Goal: Task Accomplishment & Management: Use online tool/utility

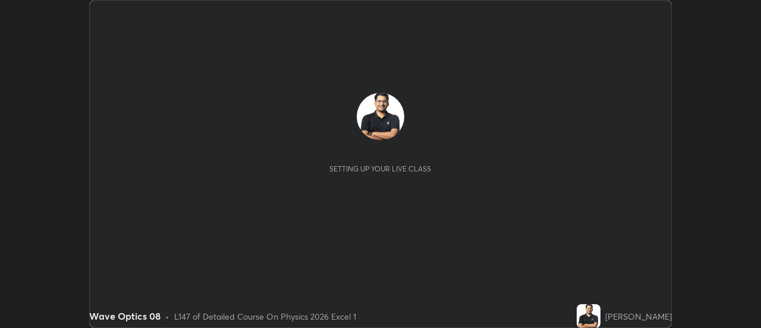
scroll to position [328, 761]
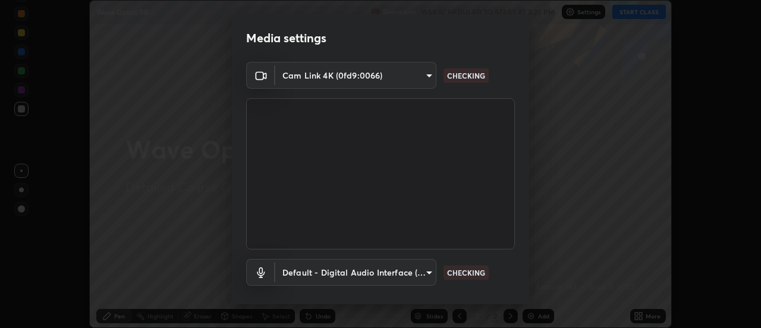
click at [349, 74] on body "Erase all Wave Optics 08 Recording WAS SCHEDULED TO START AT 3:25 PM Settings S…" at bounding box center [380, 164] width 761 height 328
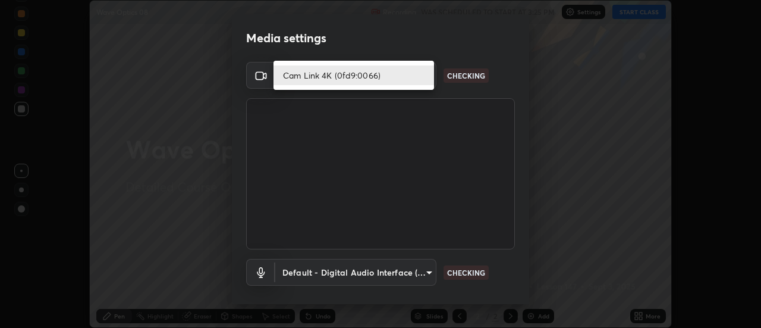
click at [315, 74] on li "Cam Link 4K (0fd9:0066)" at bounding box center [353, 75] width 161 height 20
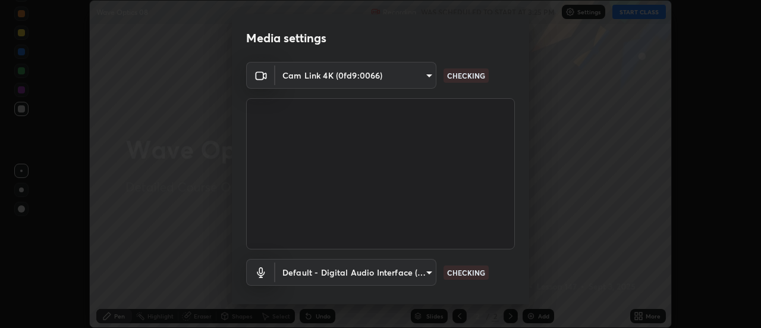
click at [314, 266] on body "Erase all Wave Optics 08 Recording WAS SCHEDULED TO START AT 3:25 PM Settings S…" at bounding box center [380, 164] width 761 height 328
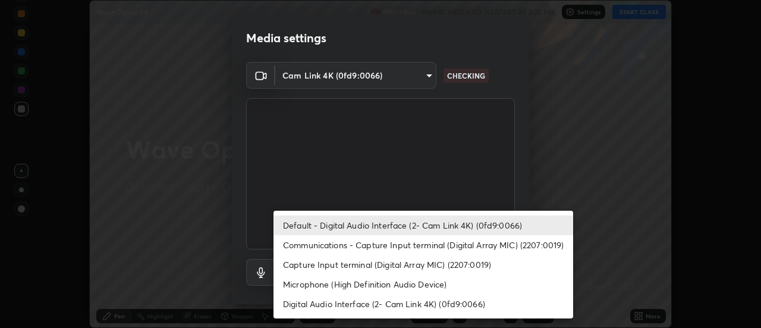
click at [305, 219] on li "Default - Digital Audio Interface (2- Cam Link 4K) (0fd9:0066)" at bounding box center [423, 225] width 300 height 20
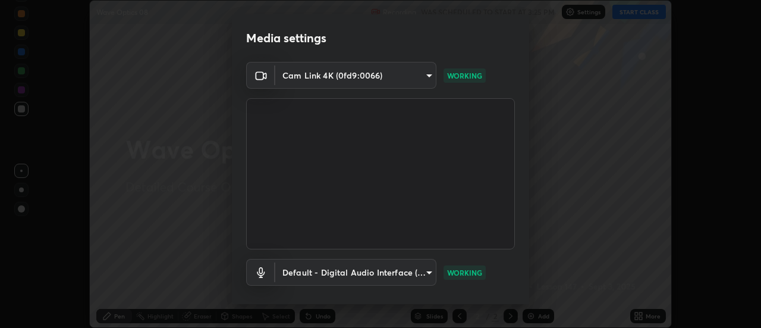
scroll to position [62, 0]
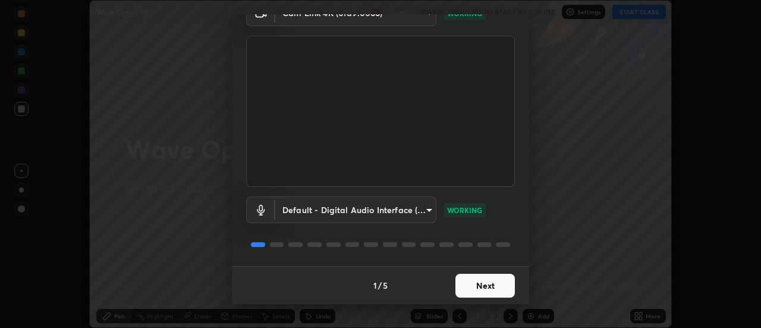
click at [479, 292] on button "Next" at bounding box center [484, 285] width 59 height 24
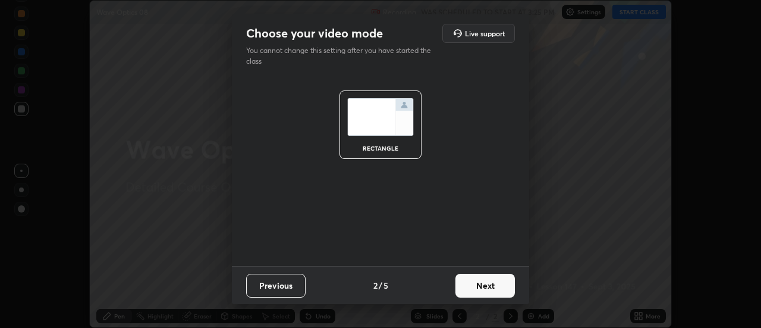
scroll to position [0, 0]
click at [483, 288] on button "Next" at bounding box center [484, 285] width 59 height 24
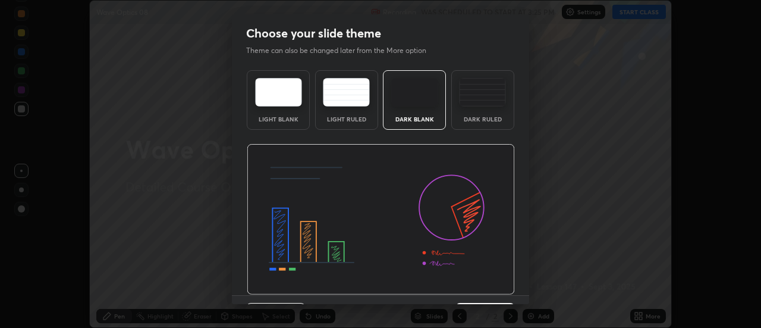
scroll to position [29, 0]
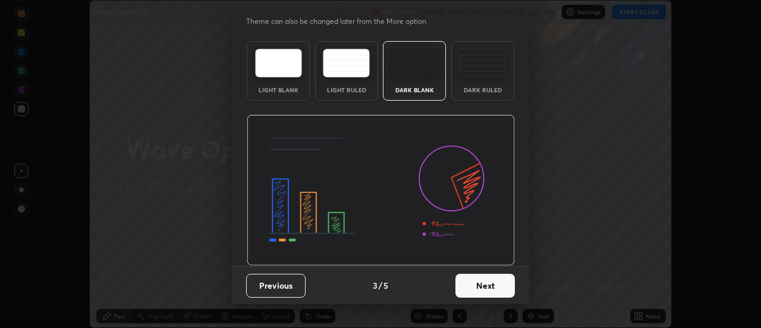
click at [497, 284] on button "Next" at bounding box center [484, 285] width 59 height 24
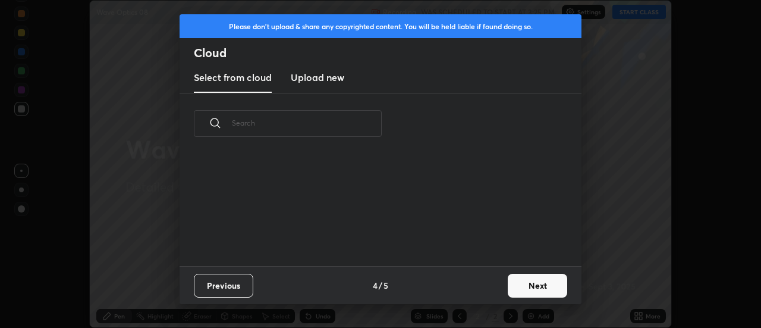
scroll to position [0, 0]
click at [537, 289] on button "Next" at bounding box center [537, 285] width 59 height 24
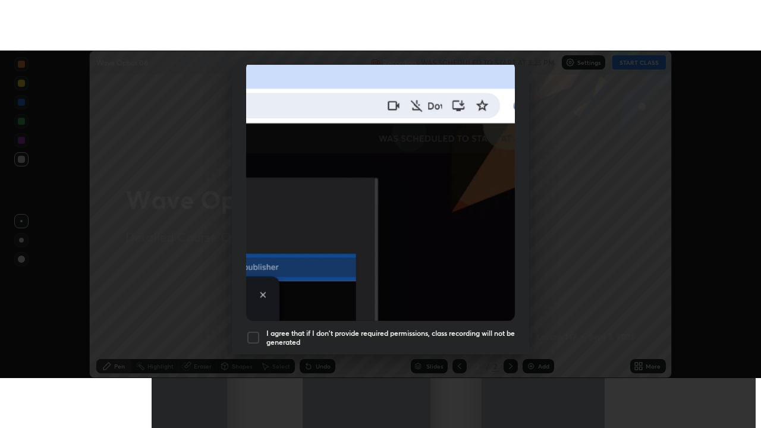
scroll to position [305, 0]
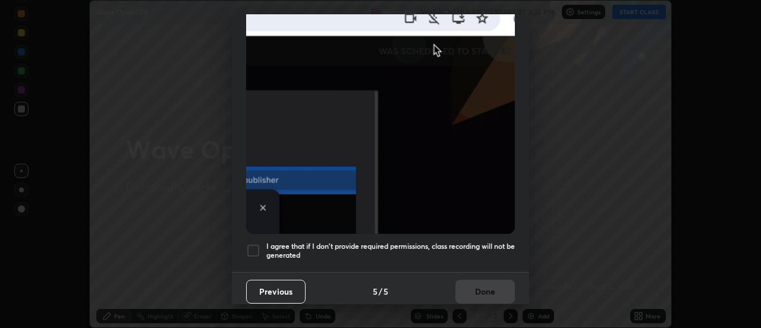
click at [255, 250] on div at bounding box center [253, 250] width 14 height 14
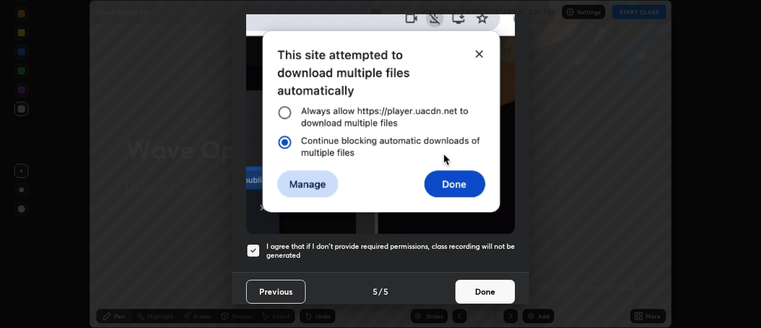
click at [483, 287] on button "Done" at bounding box center [484, 291] width 59 height 24
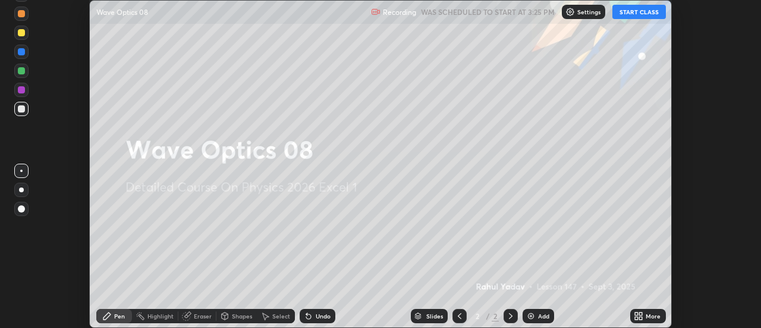
click at [637, 313] on icon at bounding box center [636, 313] width 3 height 3
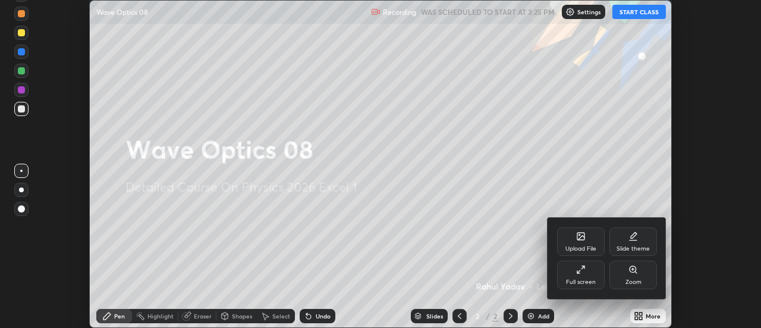
click at [591, 279] on div "Full screen" at bounding box center [581, 282] width 30 height 6
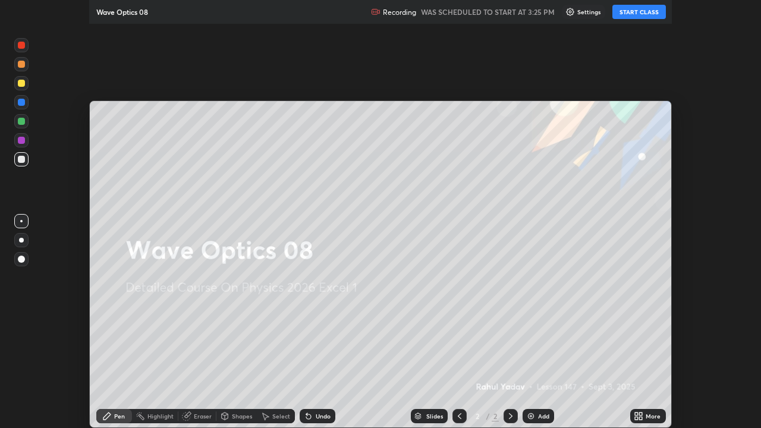
scroll to position [428, 761]
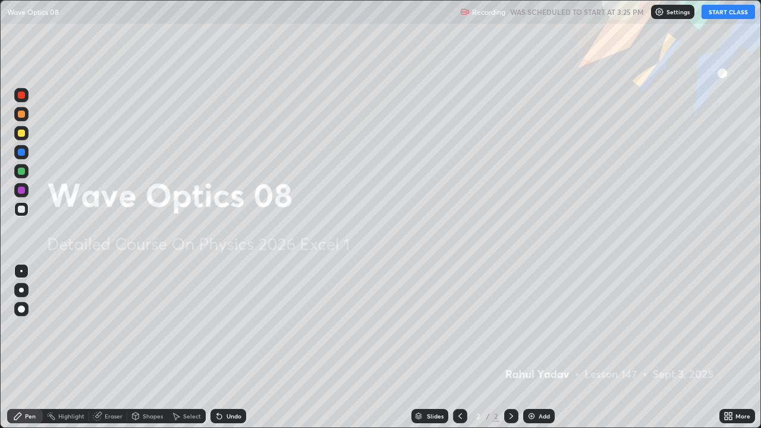
click at [721, 15] on button "START CLASS" at bounding box center [729, 12] width 54 height 14
click at [21, 290] on div at bounding box center [21, 290] width 5 height 5
click at [508, 327] on div at bounding box center [511, 416] width 14 height 14
click at [534, 327] on img at bounding box center [532, 416] width 10 height 10
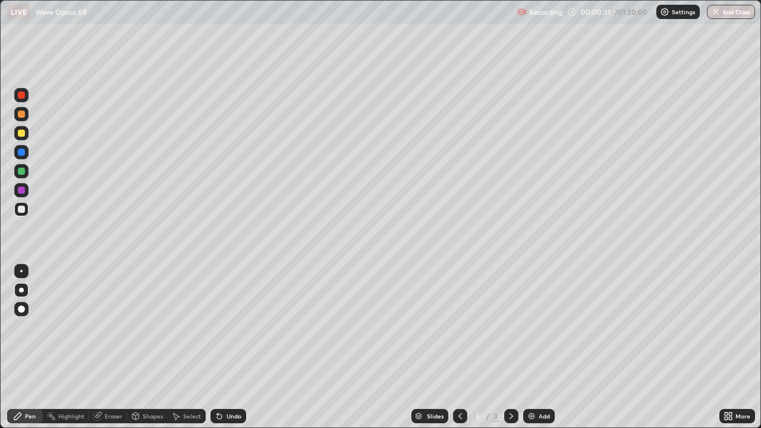
click at [23, 135] on div at bounding box center [21, 133] width 7 height 7
click at [217, 327] on icon at bounding box center [219, 416] width 5 height 5
click at [153, 327] on div "Shapes" at bounding box center [153, 416] width 20 height 6
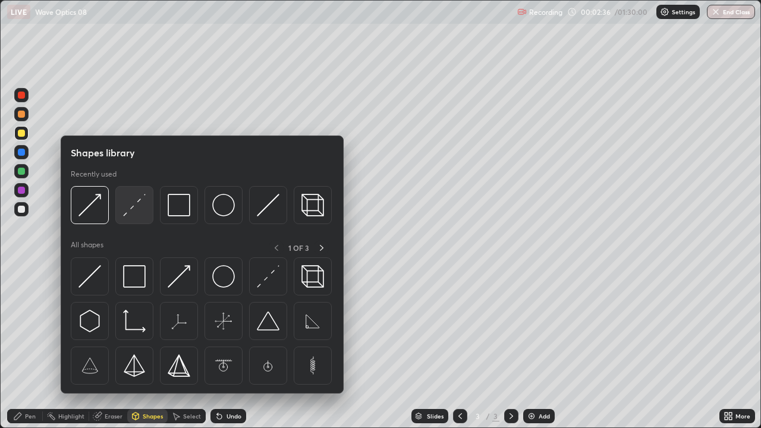
click at [134, 212] on img at bounding box center [134, 205] width 23 height 23
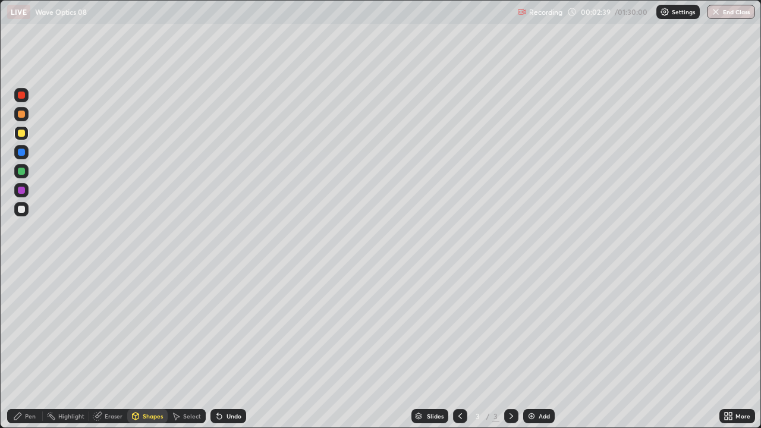
click at [37, 327] on div "Pen" at bounding box center [25, 416] width 36 height 14
click at [21, 210] on div at bounding box center [21, 209] width 7 height 7
click at [17, 133] on div at bounding box center [21, 133] width 14 height 14
click at [19, 117] on div at bounding box center [21, 114] width 7 height 7
click at [23, 209] on div at bounding box center [21, 209] width 7 height 7
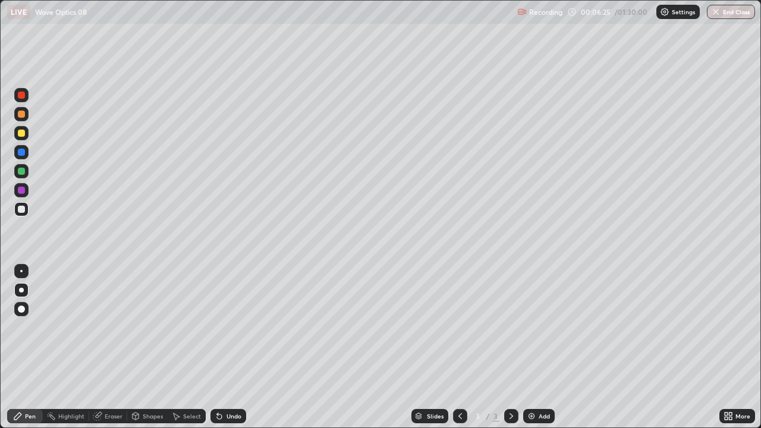
click at [99, 327] on icon at bounding box center [98, 416] width 10 height 10
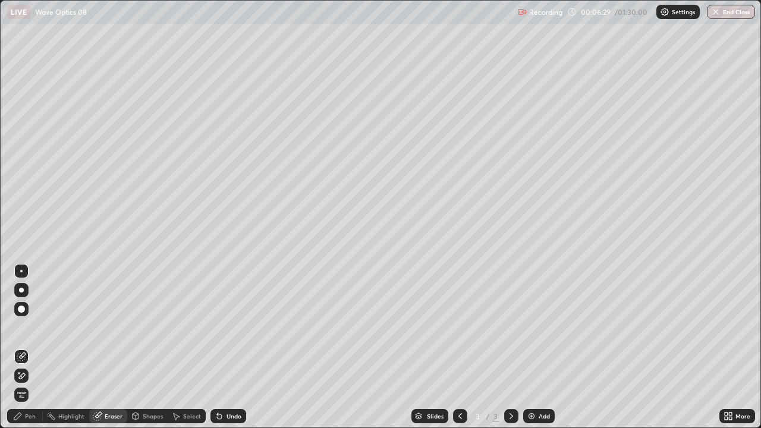
click at [29, 327] on div "Pen" at bounding box center [30, 416] width 11 height 6
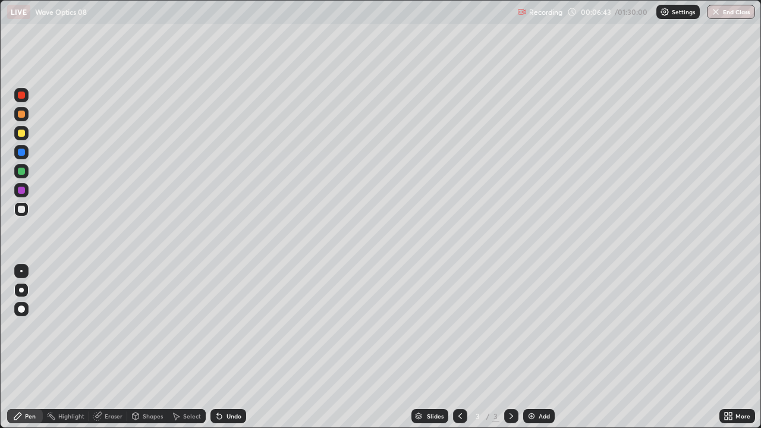
click at [20, 133] on div at bounding box center [21, 133] width 7 height 7
click at [510, 327] on icon at bounding box center [512, 416] width 10 height 10
click at [548, 327] on div "Add" at bounding box center [544, 416] width 11 height 6
click at [23, 211] on div at bounding box center [21, 209] width 7 height 7
click at [21, 153] on div at bounding box center [21, 152] width 7 height 7
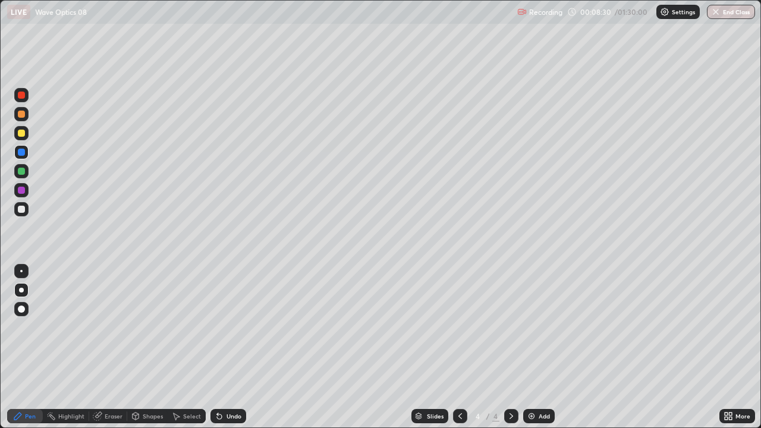
click at [24, 209] on div at bounding box center [21, 209] width 7 height 7
click at [219, 327] on icon at bounding box center [219, 416] width 5 height 5
click at [191, 327] on div "Select" at bounding box center [192, 416] width 18 height 6
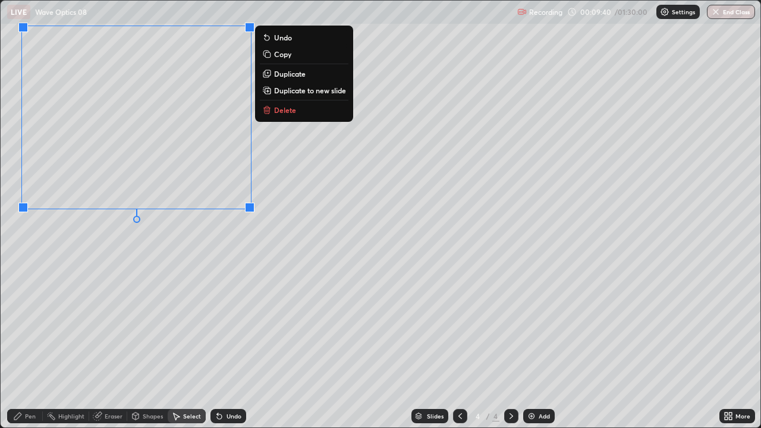
click at [210, 264] on div "0 ° Undo Copy Duplicate Duplicate to new slide Delete" at bounding box center [381, 214] width 760 height 427
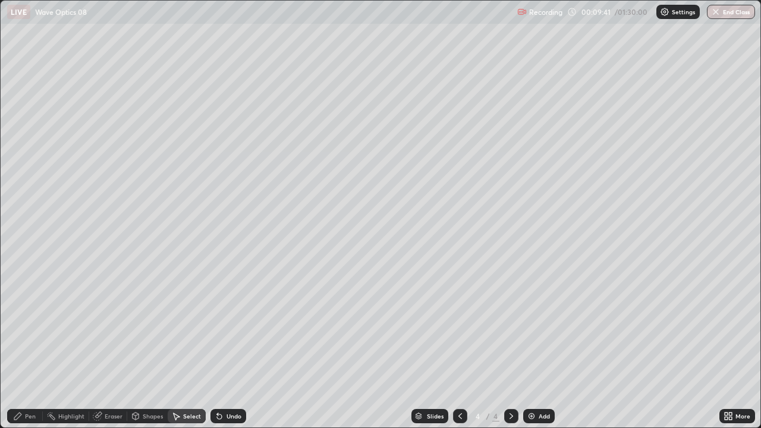
click at [151, 327] on div "Shapes" at bounding box center [153, 416] width 20 height 6
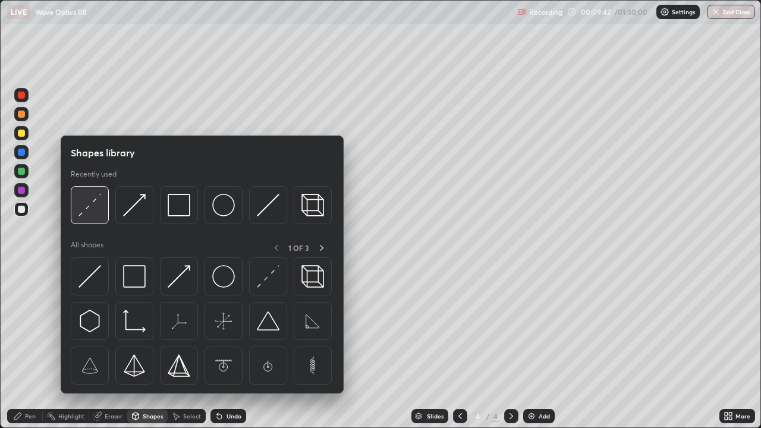
click at [93, 203] on img at bounding box center [89, 205] width 23 height 23
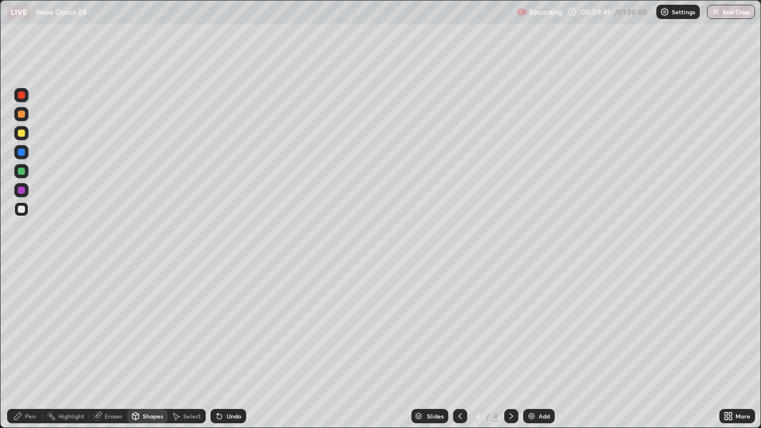
click at [37, 327] on div "Pen" at bounding box center [25, 416] width 36 height 14
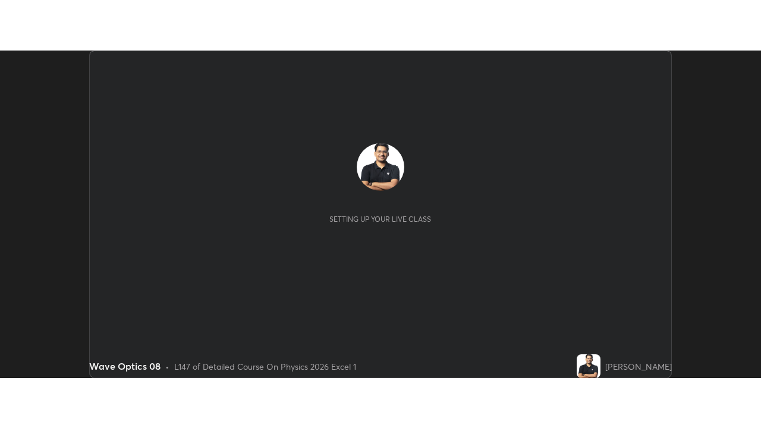
scroll to position [328, 761]
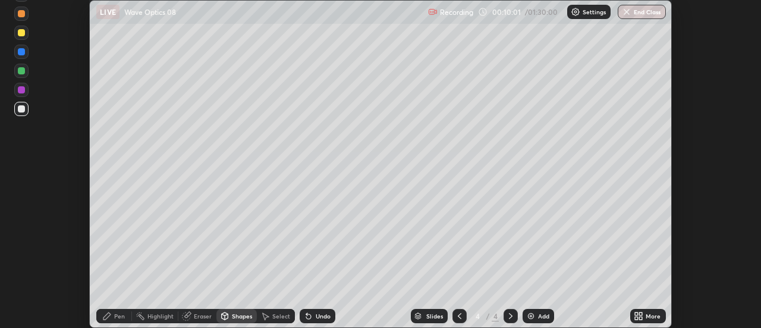
click at [637, 310] on div "More" at bounding box center [648, 316] width 36 height 14
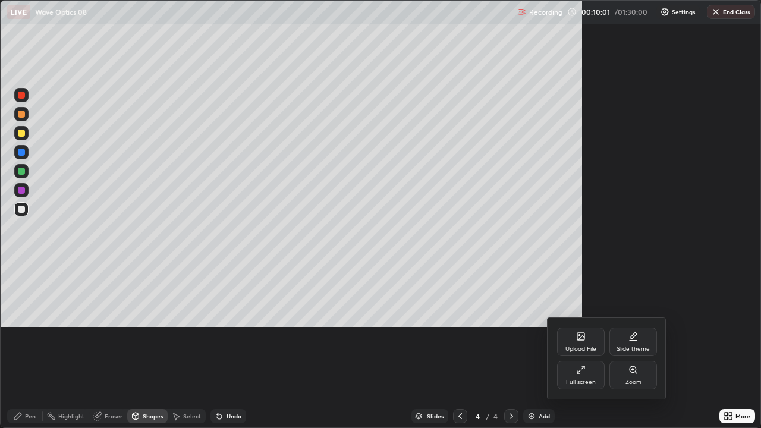
scroll to position [428, 761]
click at [592, 327] on div "Upload File" at bounding box center [581, 342] width 48 height 29
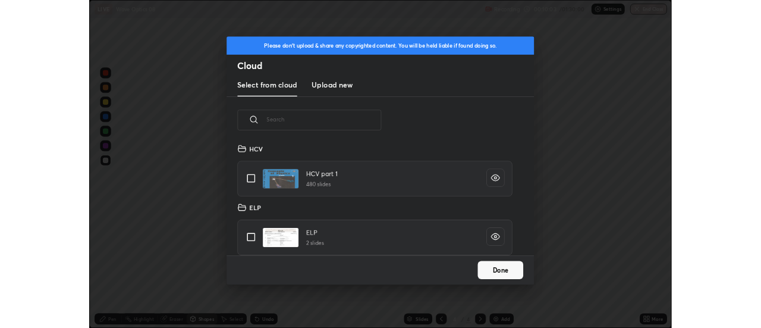
scroll to position [146, 382]
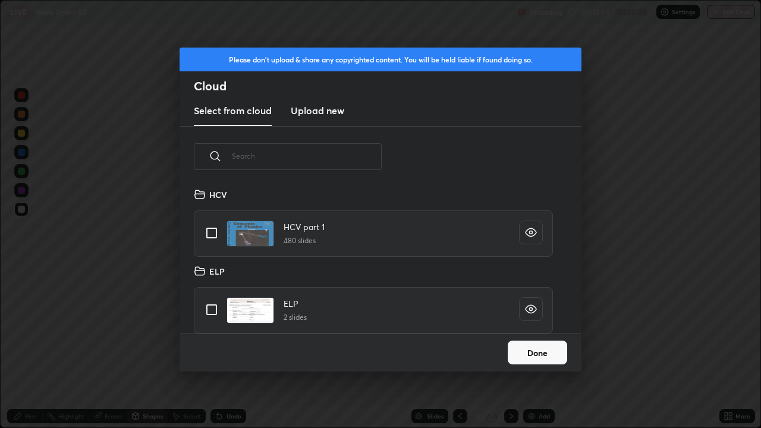
click at [555, 327] on button "Done" at bounding box center [537, 353] width 59 height 24
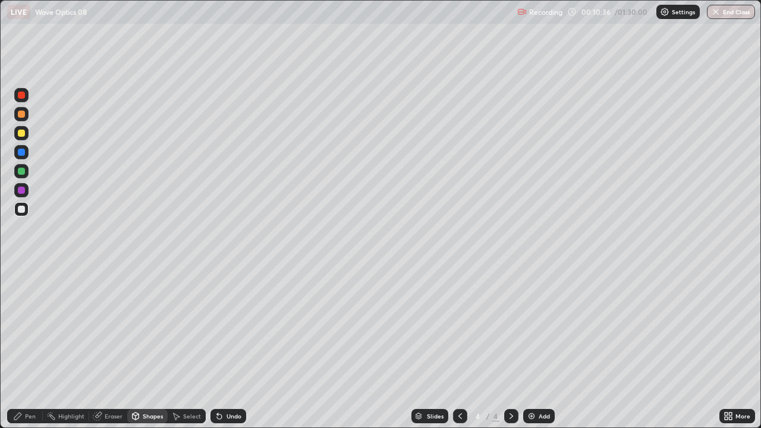
click at [24, 134] on div at bounding box center [21, 133] width 7 height 7
click at [33, 327] on div "Pen" at bounding box center [25, 416] width 36 height 14
click at [217, 327] on icon at bounding box center [219, 416] width 5 height 5
click at [150, 327] on div "Shapes" at bounding box center [153, 416] width 20 height 6
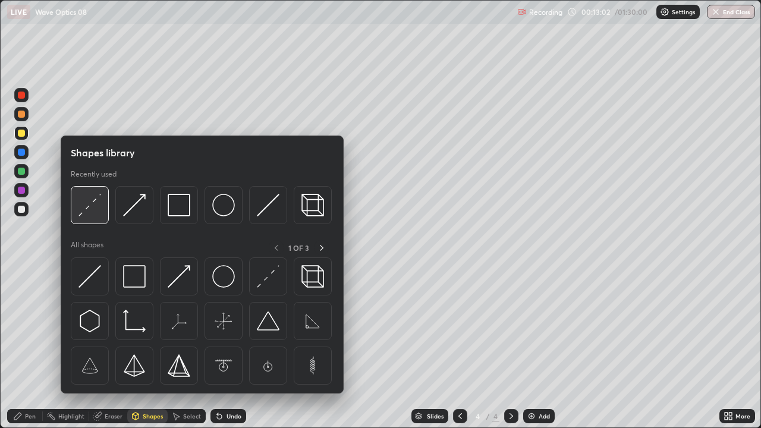
click at [81, 213] on img at bounding box center [89, 205] width 23 height 23
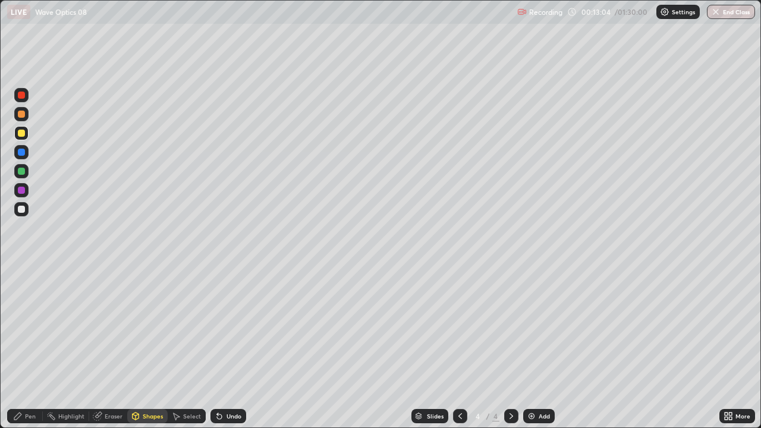
click at [32, 327] on div "Pen" at bounding box center [25, 416] width 36 height 14
click at [115, 327] on div "Eraser" at bounding box center [114, 416] width 18 height 6
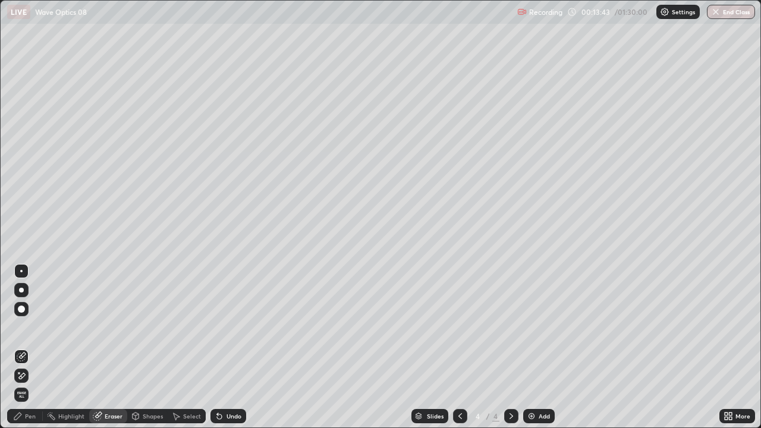
click at [30, 327] on div "Pen" at bounding box center [30, 416] width 11 height 6
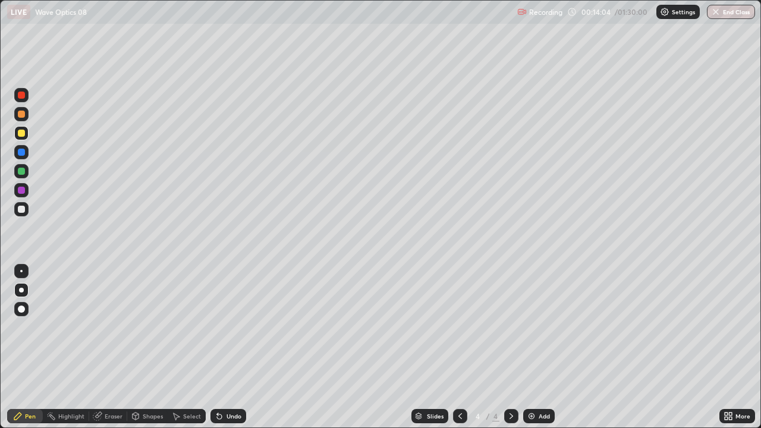
click at [23, 209] on div at bounding box center [21, 209] width 7 height 7
click at [228, 327] on div "Undo" at bounding box center [234, 416] width 15 height 6
click at [225, 327] on div "Undo" at bounding box center [228, 416] width 36 height 14
click at [227, 327] on div "Undo" at bounding box center [228, 416] width 36 height 14
click at [229, 327] on div "Undo" at bounding box center [228, 416] width 36 height 14
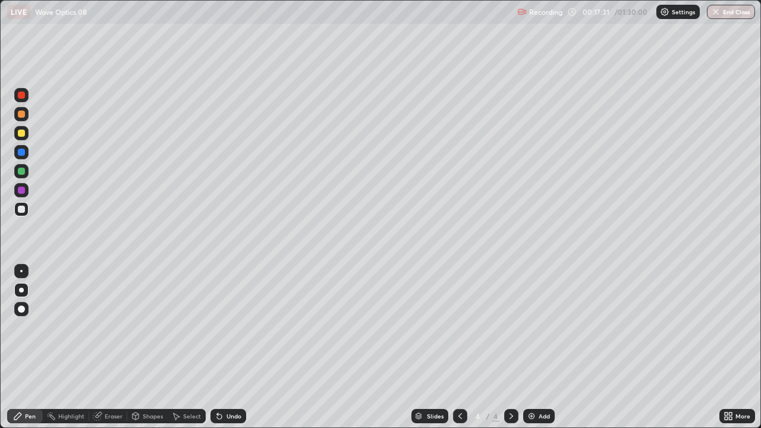
click at [510, 327] on icon at bounding box center [512, 416] width 10 height 10
click at [535, 327] on div "Add" at bounding box center [539, 416] width 32 height 14
click at [150, 327] on div "Shapes" at bounding box center [153, 416] width 20 height 6
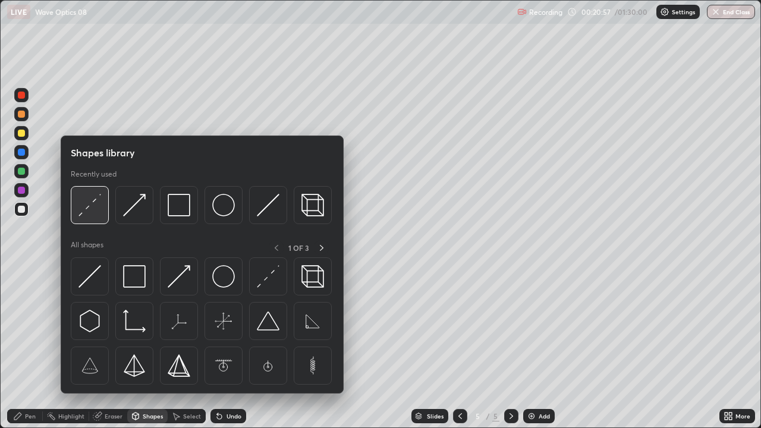
click at [86, 210] on img at bounding box center [89, 205] width 23 height 23
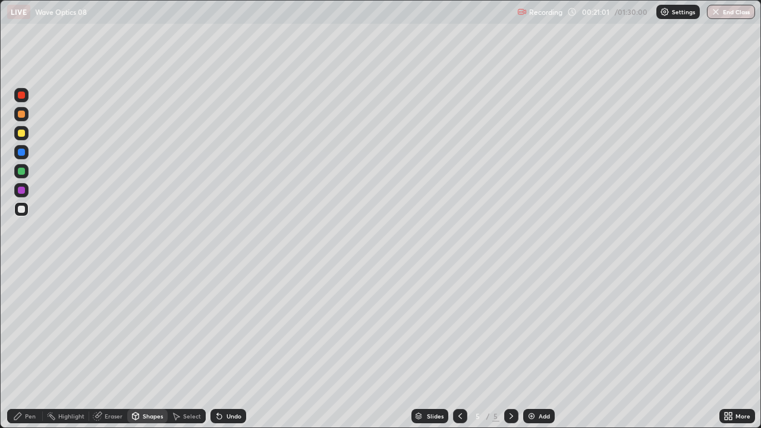
click at [33, 327] on div "Pen" at bounding box center [25, 416] width 36 height 14
click at [21, 210] on div at bounding box center [21, 209] width 7 height 7
click at [18, 136] on div at bounding box center [21, 133] width 14 height 14
click at [21, 210] on div at bounding box center [21, 209] width 7 height 7
click at [21, 133] on div at bounding box center [21, 133] width 7 height 7
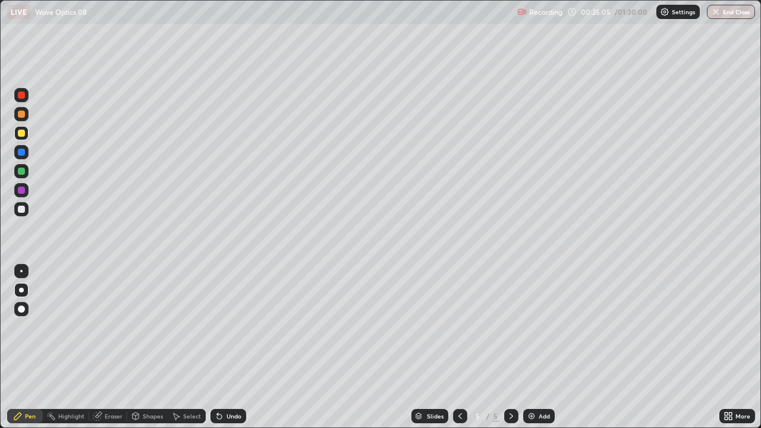
click at [536, 327] on div "Add" at bounding box center [539, 416] width 32 height 14
click at [19, 208] on div at bounding box center [21, 209] width 7 height 7
click at [190, 327] on div "Select" at bounding box center [192, 416] width 18 height 6
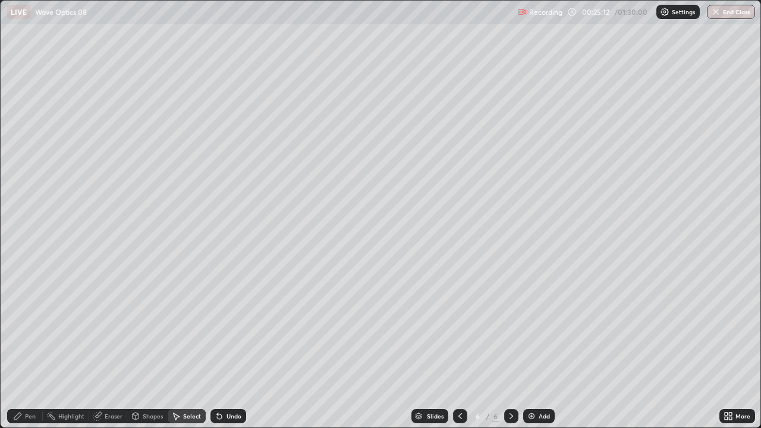
click at [150, 327] on div "Shapes" at bounding box center [153, 416] width 20 height 6
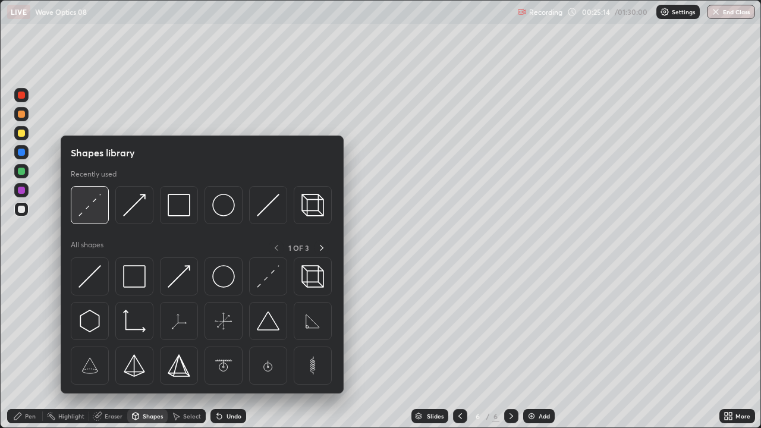
click at [87, 207] on img at bounding box center [89, 205] width 23 height 23
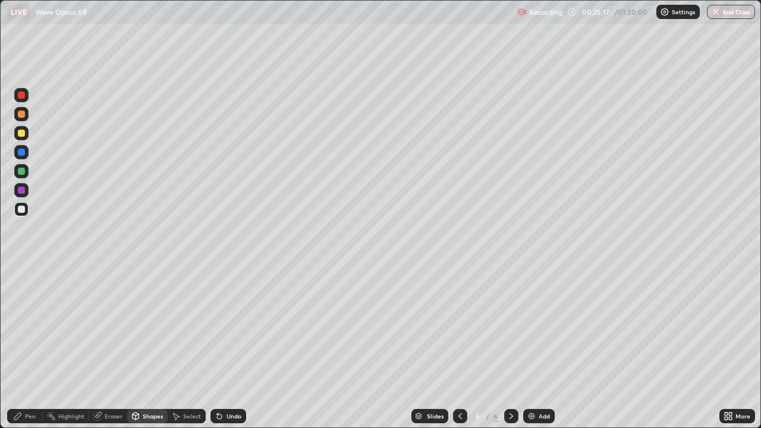
click at [222, 327] on icon at bounding box center [220, 416] width 10 height 10
click at [151, 327] on div "Shapes" at bounding box center [153, 416] width 20 height 6
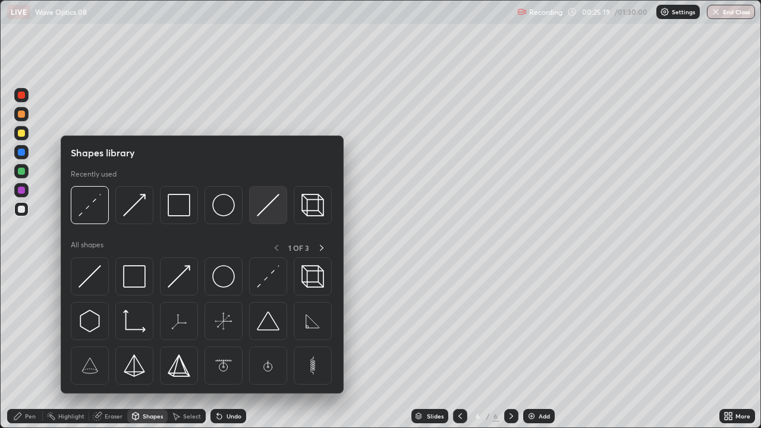
click at [260, 210] on img at bounding box center [268, 205] width 23 height 23
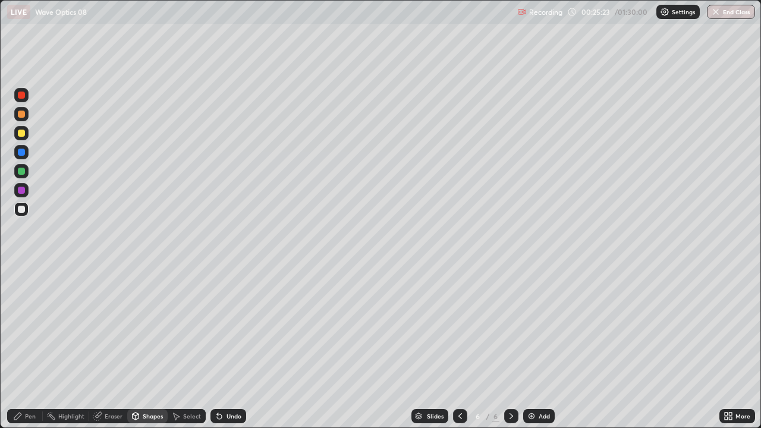
click at [32, 327] on div "Pen" at bounding box center [30, 416] width 11 height 6
click at [23, 133] on div at bounding box center [21, 133] width 7 height 7
click at [156, 327] on div "Shapes" at bounding box center [147, 416] width 40 height 14
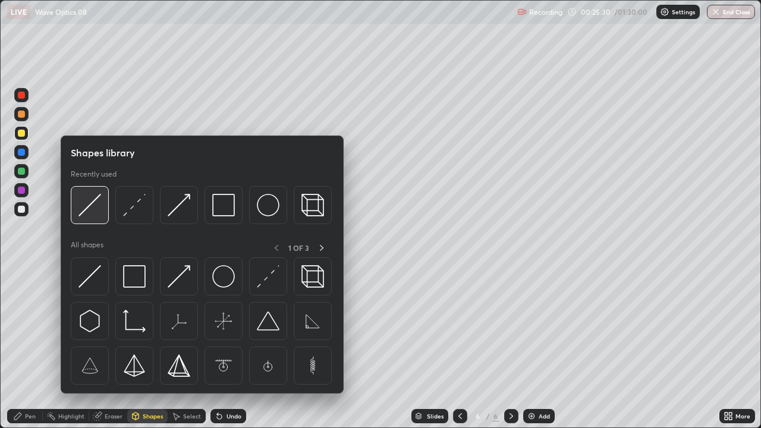
click at [87, 205] on img at bounding box center [89, 205] width 23 height 23
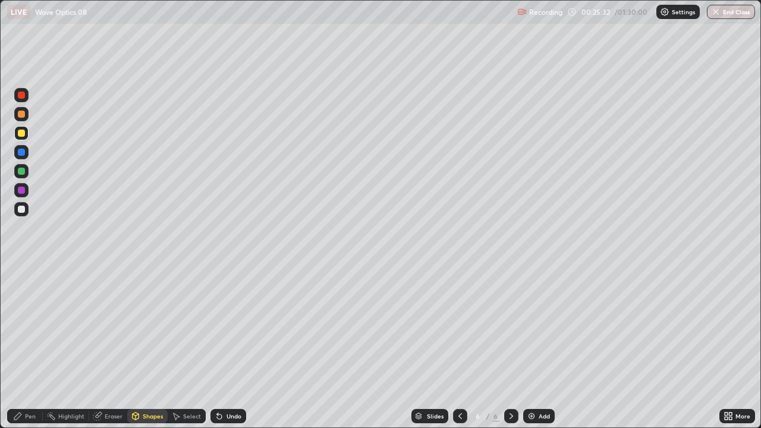
click at [227, 327] on div "Undo" at bounding box center [228, 416] width 36 height 14
click at [23, 209] on div at bounding box center [21, 209] width 7 height 7
click at [24, 135] on div at bounding box center [21, 133] width 7 height 7
click at [221, 327] on icon at bounding box center [220, 416] width 10 height 10
click at [35, 327] on div "Pen" at bounding box center [30, 416] width 11 height 6
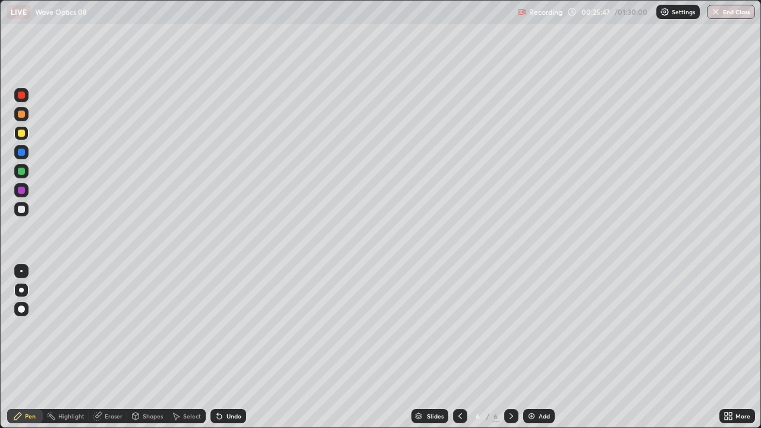
click at [22, 209] on div at bounding box center [21, 209] width 7 height 7
click at [21, 134] on div at bounding box center [21, 133] width 7 height 7
click at [152, 327] on div "Shapes" at bounding box center [147, 416] width 40 height 14
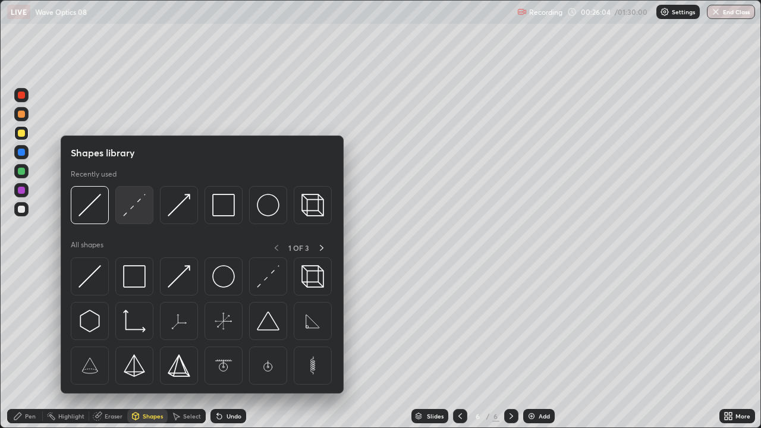
click at [136, 206] on img at bounding box center [134, 205] width 23 height 23
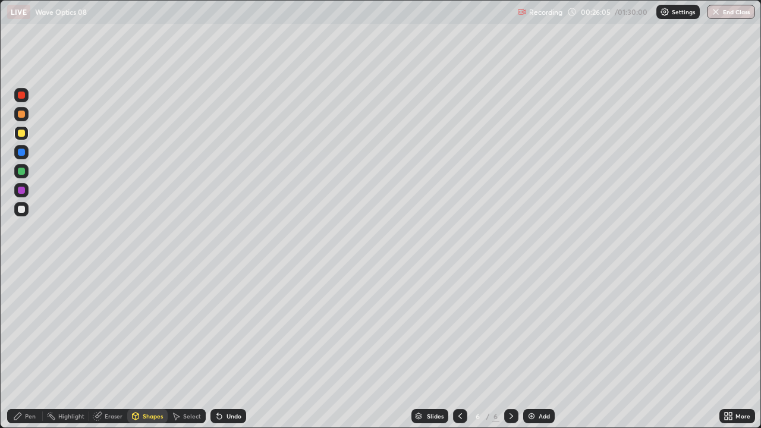
click at [23, 152] on div at bounding box center [21, 152] width 7 height 7
click at [32, 327] on div "Pen" at bounding box center [25, 416] width 36 height 14
click at [21, 212] on div at bounding box center [21, 209] width 7 height 7
click at [21, 134] on div at bounding box center [21, 133] width 7 height 7
click at [23, 190] on div at bounding box center [21, 190] width 7 height 7
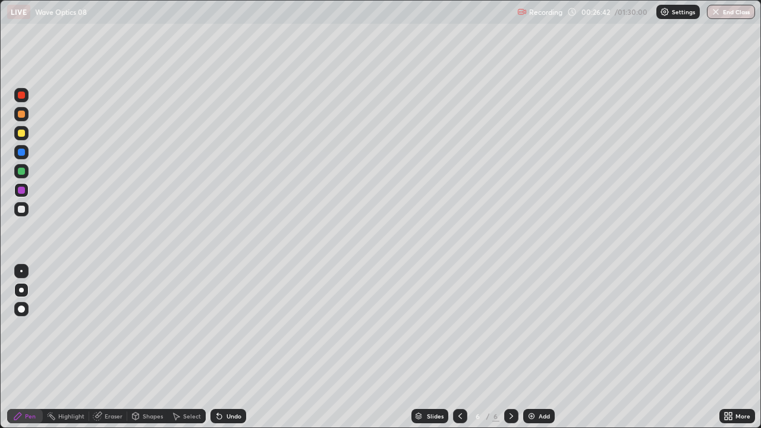
click at [112, 327] on div "Eraser" at bounding box center [114, 416] width 18 height 6
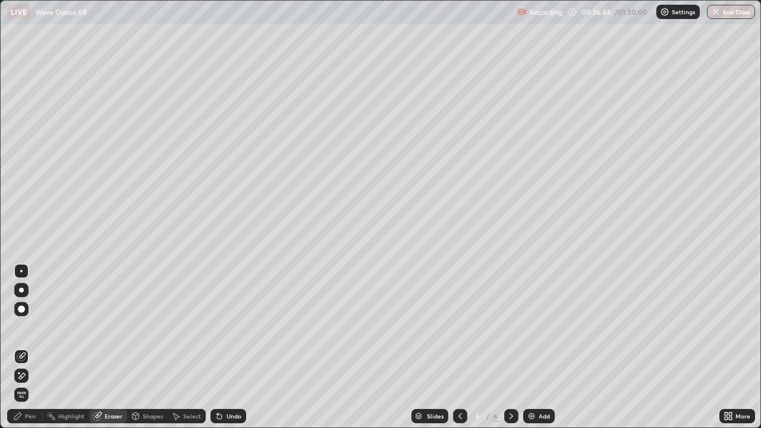
click at [29, 327] on div "Pen" at bounding box center [30, 416] width 11 height 6
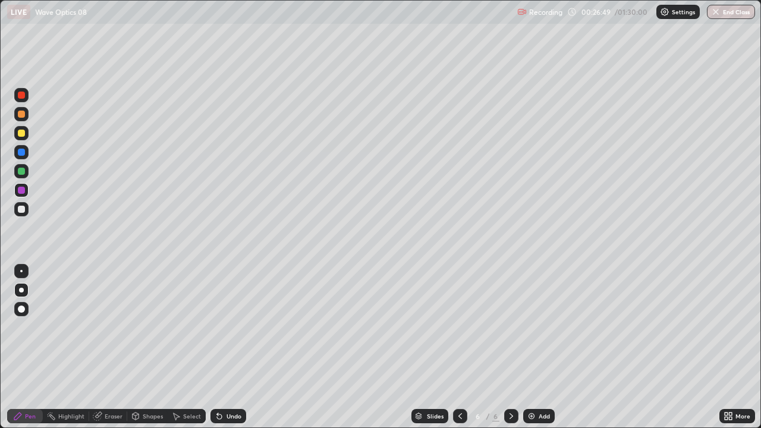
click at [151, 327] on div "Shapes" at bounding box center [153, 416] width 20 height 6
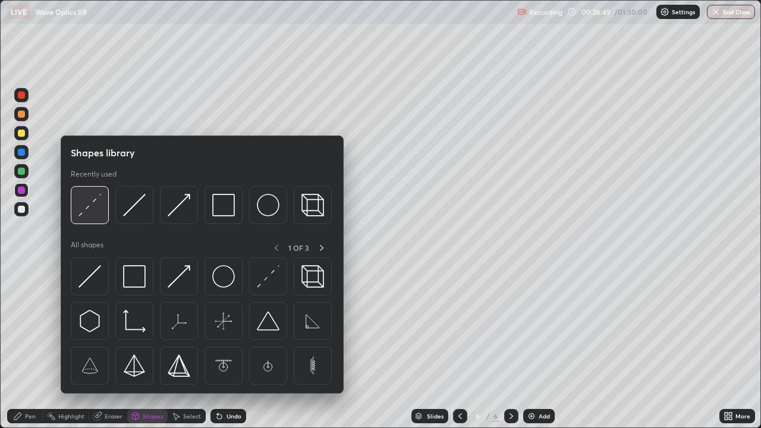
click at [89, 208] on img at bounding box center [89, 205] width 23 height 23
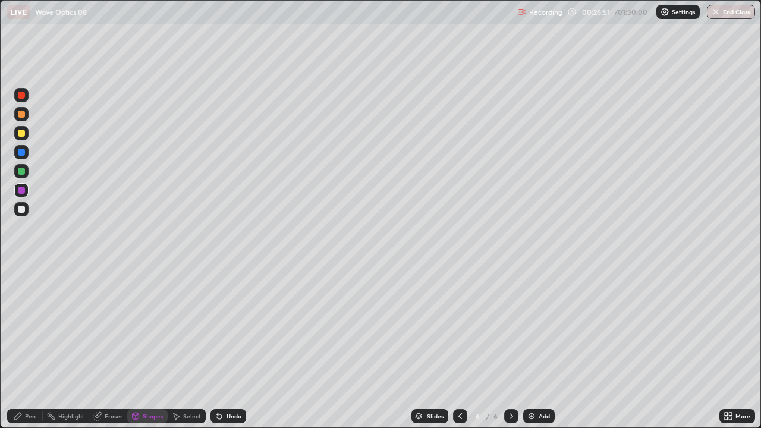
click at [21, 171] on div at bounding box center [21, 171] width 7 height 7
click at [33, 327] on div "Pen" at bounding box center [25, 416] width 36 height 14
click at [24, 209] on div at bounding box center [21, 209] width 7 height 7
click at [196, 327] on div "Select" at bounding box center [192, 416] width 18 height 6
click at [252, 327] on div "0 ° Undo Copy Duplicate Duplicate to new slide Delete" at bounding box center [381, 214] width 760 height 427
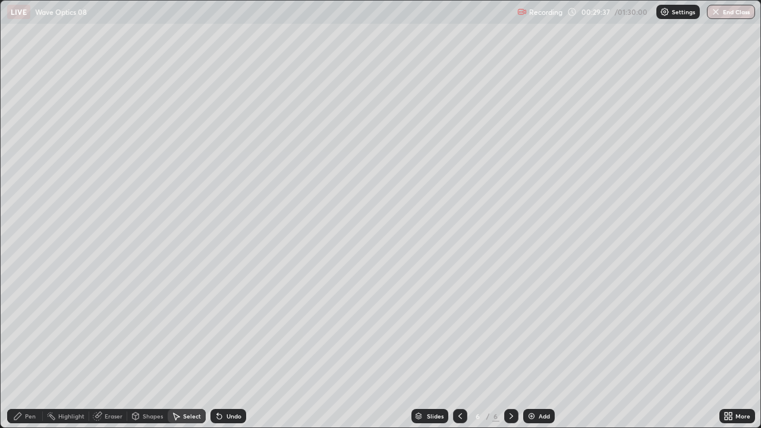
click at [187, 327] on div "Select" at bounding box center [192, 416] width 18 height 6
click at [152, 327] on div "Shapes" at bounding box center [153, 416] width 20 height 6
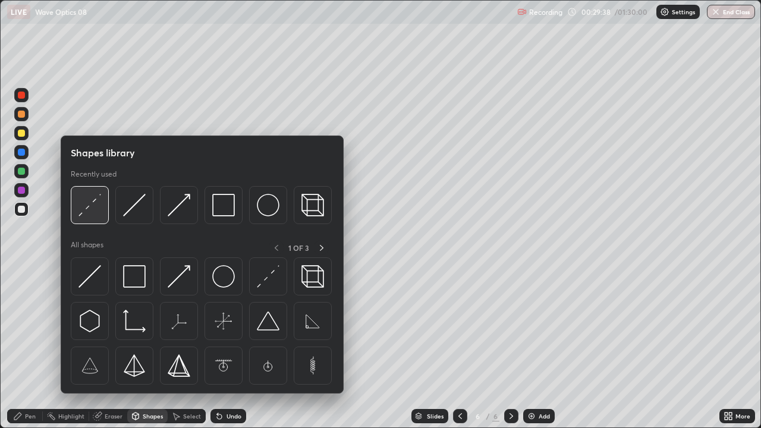
click at [95, 206] on img at bounding box center [89, 205] width 23 height 23
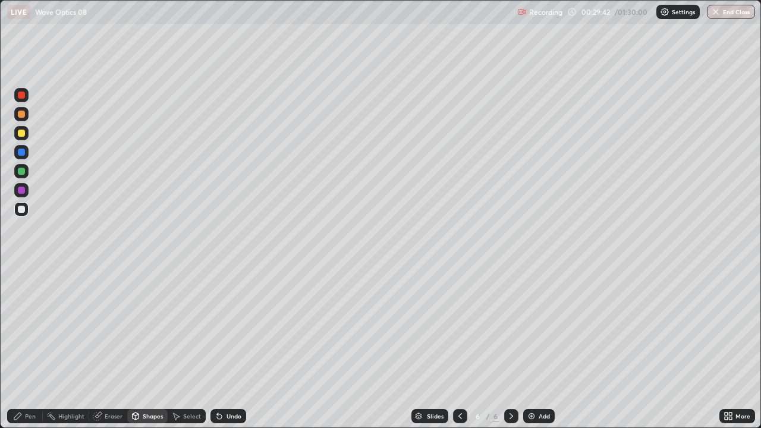
click at [28, 327] on div "Pen" at bounding box center [30, 416] width 11 height 6
click at [21, 213] on div at bounding box center [21, 209] width 14 height 14
click at [21, 151] on div at bounding box center [21, 152] width 7 height 7
click at [21, 208] on div at bounding box center [21, 209] width 7 height 7
click at [543, 327] on div "Add" at bounding box center [544, 416] width 11 height 6
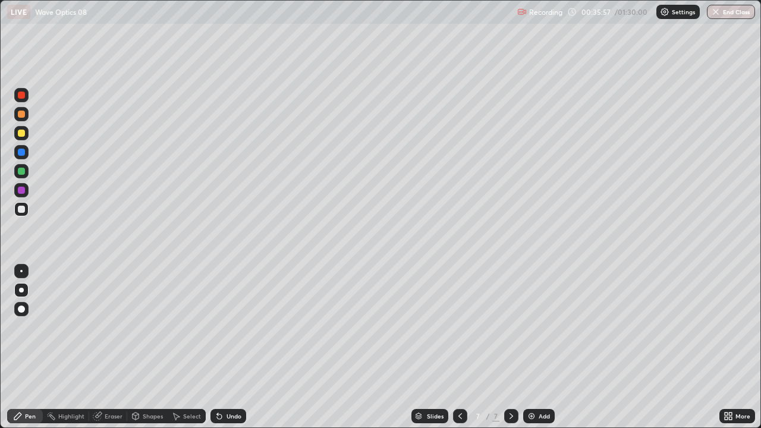
click at [23, 133] on div at bounding box center [21, 133] width 7 height 7
click at [19, 208] on div at bounding box center [21, 209] width 7 height 7
click at [24, 133] on div at bounding box center [21, 133] width 7 height 7
click at [23, 208] on div at bounding box center [21, 209] width 7 height 7
click at [27, 153] on div at bounding box center [21, 152] width 14 height 14
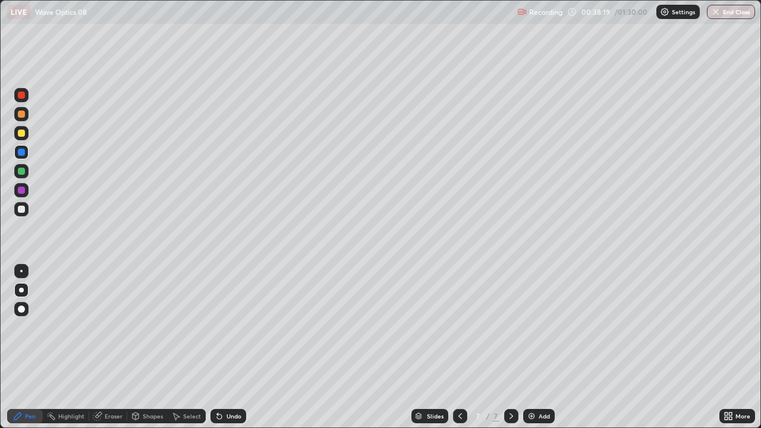
click at [23, 210] on div at bounding box center [21, 209] width 7 height 7
click at [22, 193] on div at bounding box center [21, 190] width 7 height 7
click at [22, 208] on div at bounding box center [21, 209] width 7 height 7
click at [24, 210] on div at bounding box center [21, 209] width 7 height 7
click at [23, 210] on div at bounding box center [21, 209] width 7 height 7
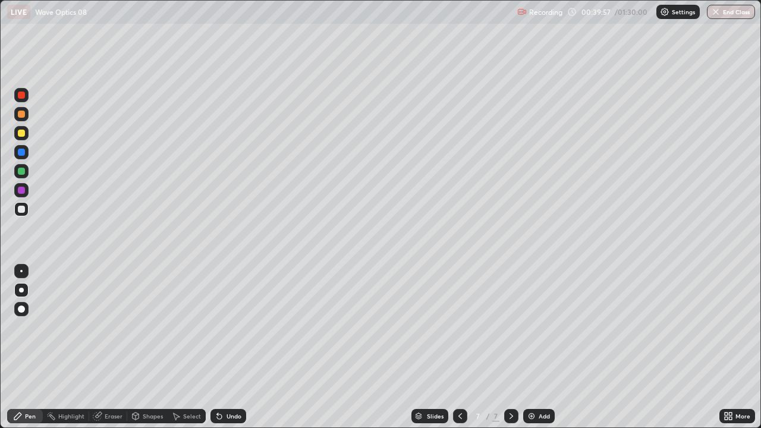
click at [149, 327] on div "Shapes" at bounding box center [147, 416] width 40 height 14
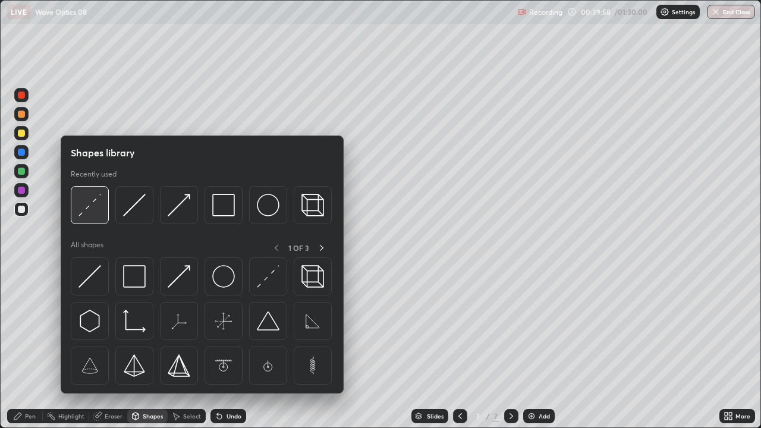
click at [90, 203] on img at bounding box center [89, 205] width 23 height 23
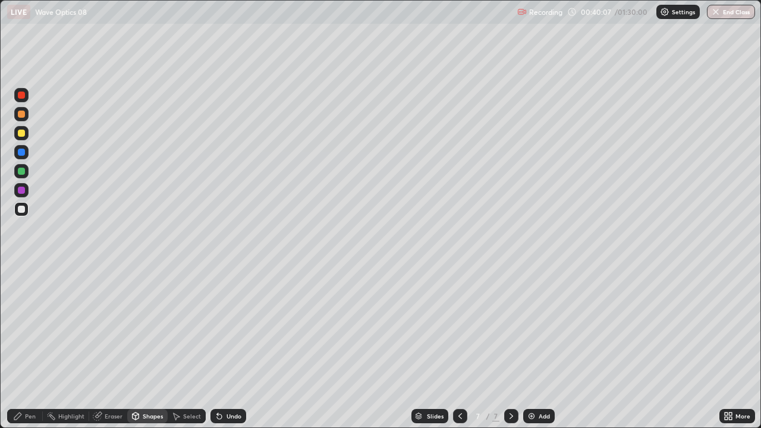
click at [16, 210] on div at bounding box center [21, 209] width 14 height 14
click at [37, 327] on div "Pen" at bounding box center [25, 416] width 36 height 14
click at [20, 130] on div at bounding box center [21, 133] width 7 height 7
click at [149, 327] on div "Shapes" at bounding box center [147, 416] width 40 height 14
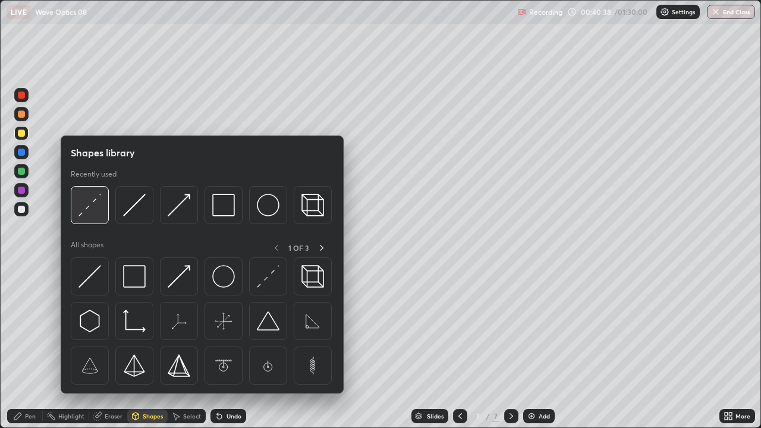
click at [88, 205] on img at bounding box center [89, 205] width 23 height 23
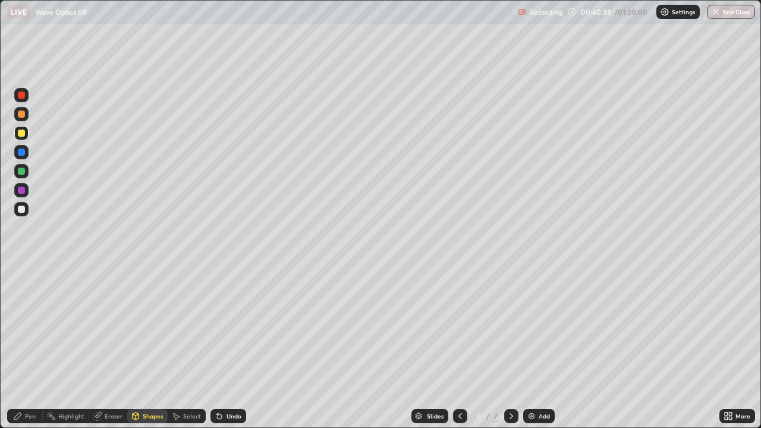
click at [18, 153] on div at bounding box center [21, 152] width 7 height 7
click at [39, 327] on div "Pen" at bounding box center [25, 416] width 36 height 14
click at [18, 210] on div at bounding box center [21, 209] width 7 height 7
click at [18, 133] on div at bounding box center [21, 133] width 7 height 7
click at [18, 114] on div at bounding box center [21, 114] width 7 height 7
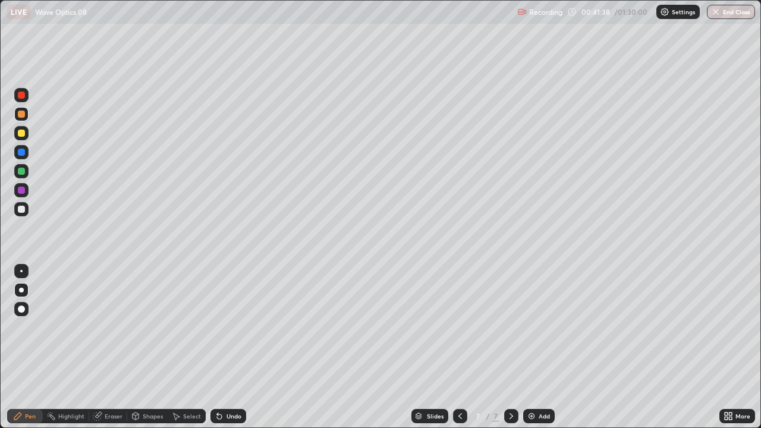
click at [18, 207] on div at bounding box center [21, 209] width 7 height 7
click at [510, 327] on icon at bounding box center [512, 416] width 10 height 10
click at [533, 327] on img at bounding box center [532, 416] width 10 height 10
click at [155, 327] on div "Shapes" at bounding box center [147, 416] width 40 height 14
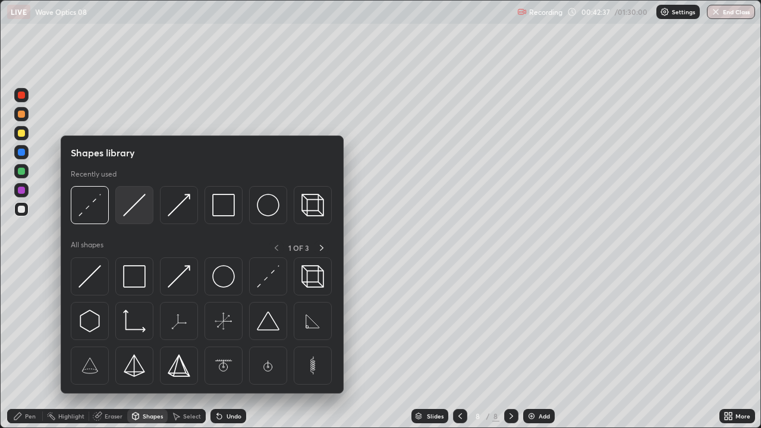
click at [134, 210] on img at bounding box center [134, 205] width 23 height 23
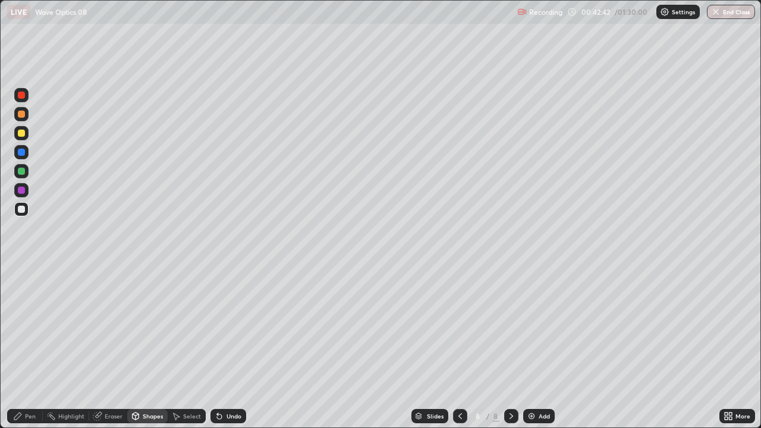
click at [32, 327] on div "Pen" at bounding box center [30, 416] width 11 height 6
click at [16, 215] on div at bounding box center [21, 209] width 14 height 14
click at [22, 209] on div at bounding box center [21, 209] width 7 height 7
click at [24, 151] on div at bounding box center [21, 152] width 7 height 7
click at [24, 134] on div at bounding box center [21, 133] width 7 height 7
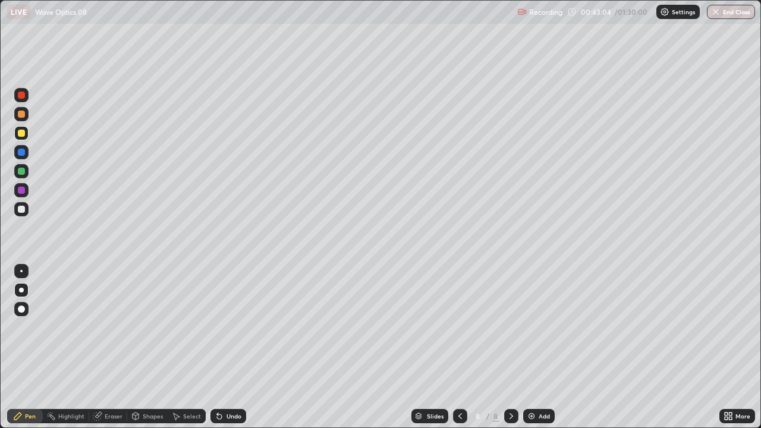
click at [24, 172] on div at bounding box center [21, 171] width 7 height 7
click at [174, 327] on div "Select" at bounding box center [187, 416] width 38 height 14
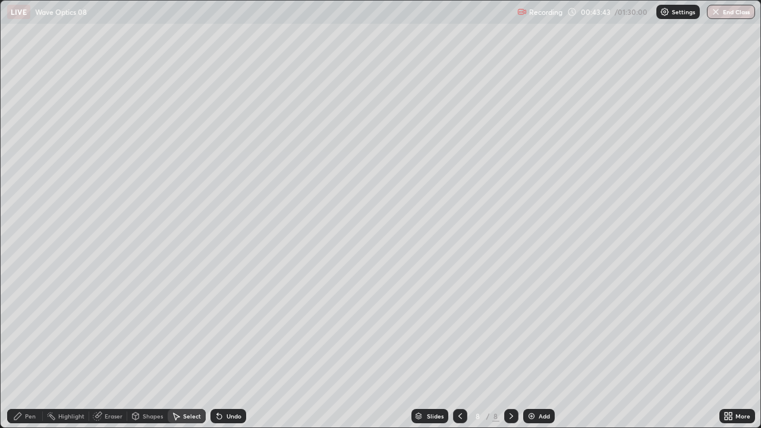
click at [152, 327] on div "Shapes" at bounding box center [147, 416] width 40 height 14
click at [190, 327] on div "Select" at bounding box center [192, 416] width 18 height 6
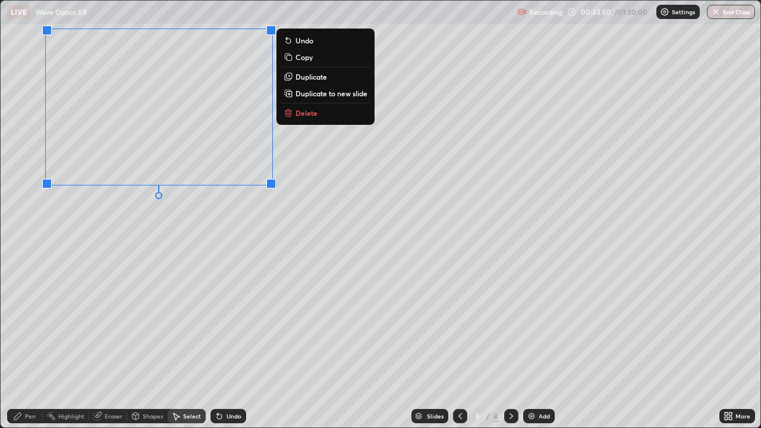
click at [296, 216] on div "0 ° Undo Copy Duplicate Duplicate to new slide Delete" at bounding box center [381, 214] width 760 height 427
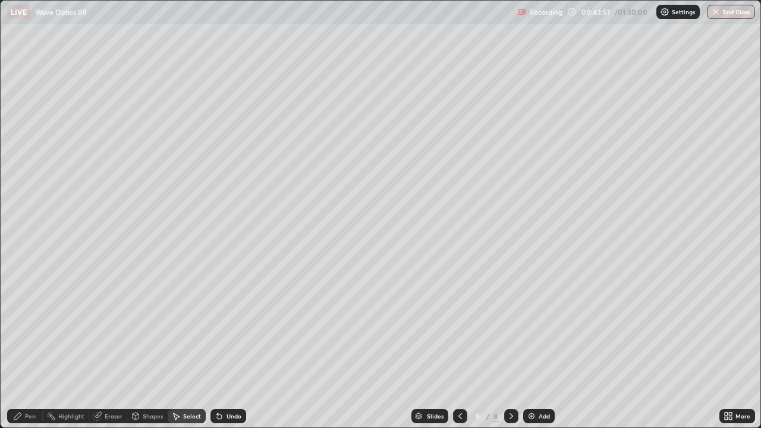
click at [155, 327] on div "Shapes" at bounding box center [147, 416] width 40 height 14
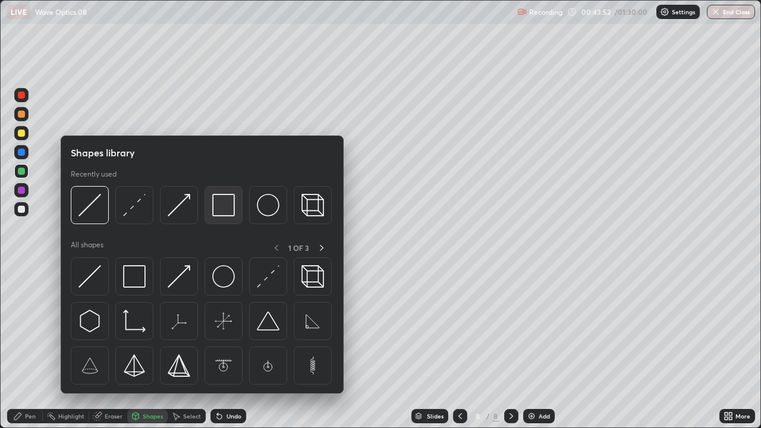
click at [218, 211] on img at bounding box center [223, 205] width 23 height 23
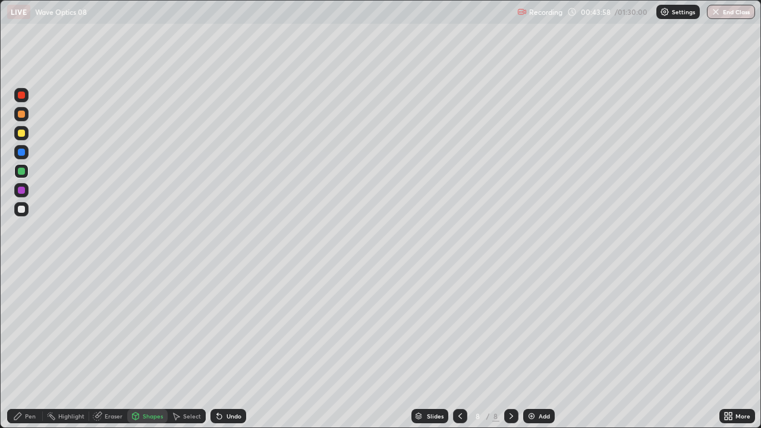
click at [222, 327] on icon at bounding box center [220, 416] width 10 height 10
click at [153, 327] on div "Shapes" at bounding box center [153, 416] width 20 height 6
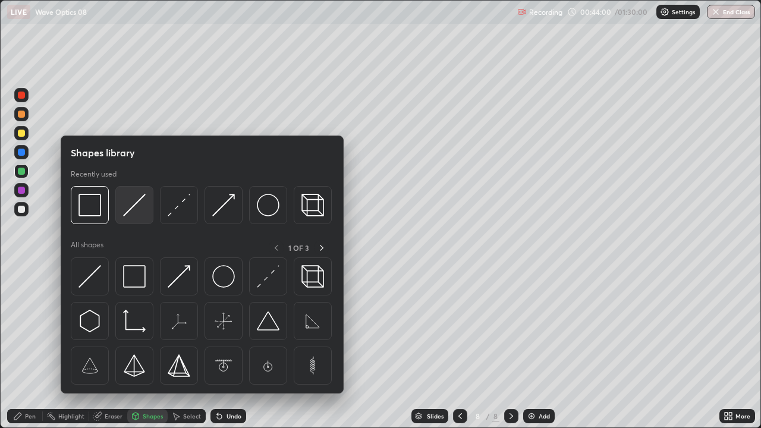
click at [131, 206] on img at bounding box center [134, 205] width 23 height 23
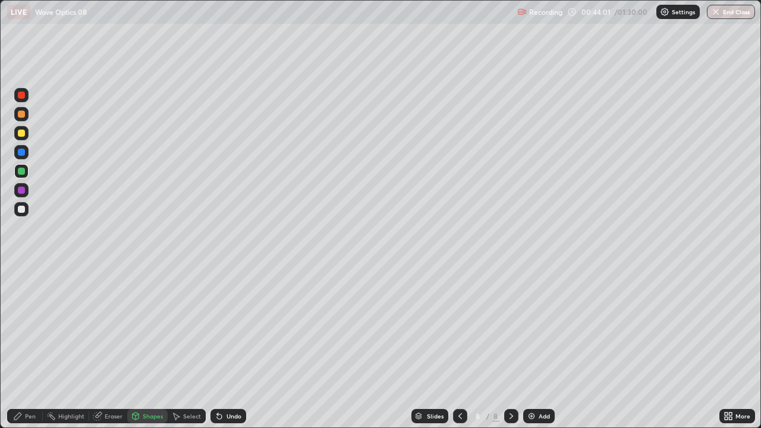
click at [21, 133] on div at bounding box center [21, 133] width 7 height 7
click at [26, 327] on div "Pen" at bounding box center [25, 416] width 36 height 14
click at [20, 212] on div at bounding box center [21, 209] width 7 height 7
click at [149, 327] on div "Shapes" at bounding box center [153, 416] width 20 height 6
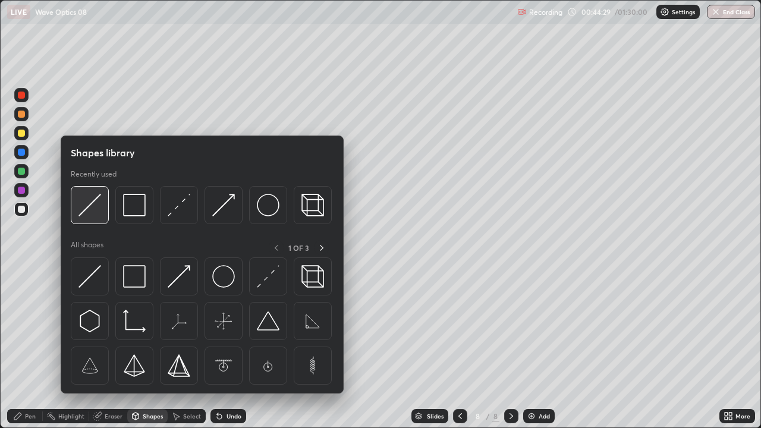
click at [86, 204] on img at bounding box center [89, 205] width 23 height 23
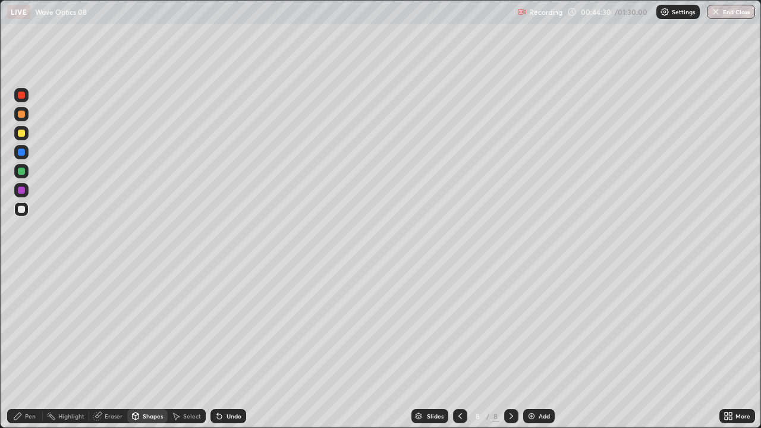
click at [20, 152] on div at bounding box center [21, 152] width 7 height 7
click at [36, 327] on div "Pen" at bounding box center [25, 416] width 36 height 14
click at [20, 206] on div at bounding box center [21, 209] width 7 height 7
click at [143, 327] on div "Shapes" at bounding box center [153, 416] width 20 height 6
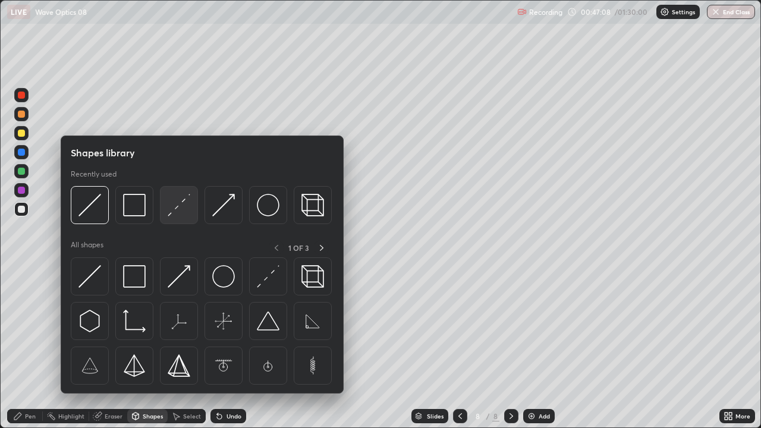
click at [174, 209] on img at bounding box center [179, 205] width 23 height 23
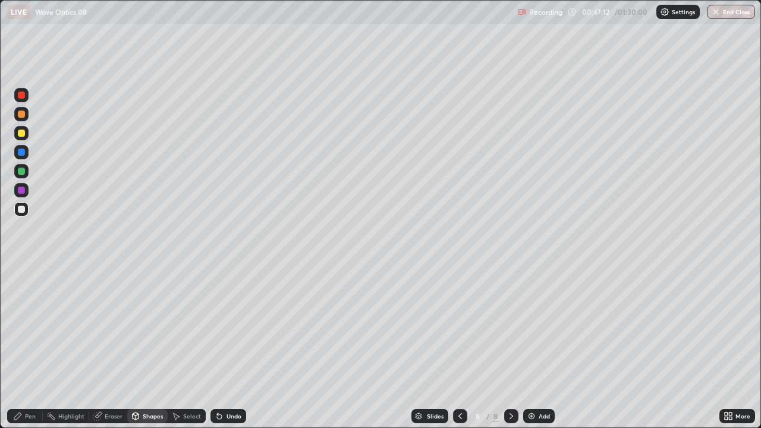
click at [146, 327] on div "Shapes" at bounding box center [153, 416] width 20 height 6
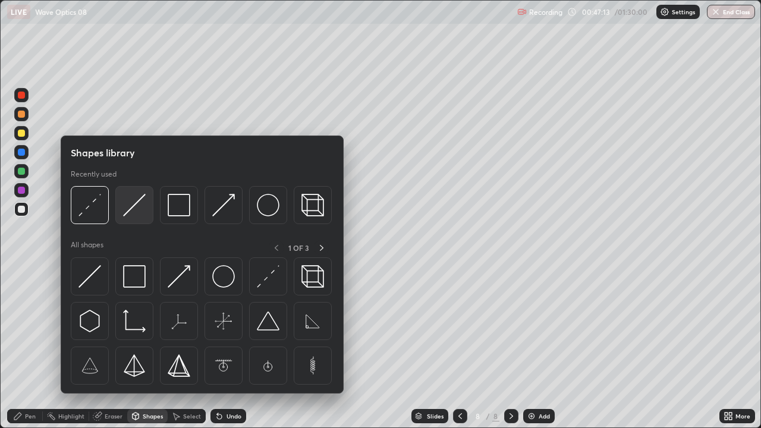
click at [130, 206] on img at bounding box center [134, 205] width 23 height 23
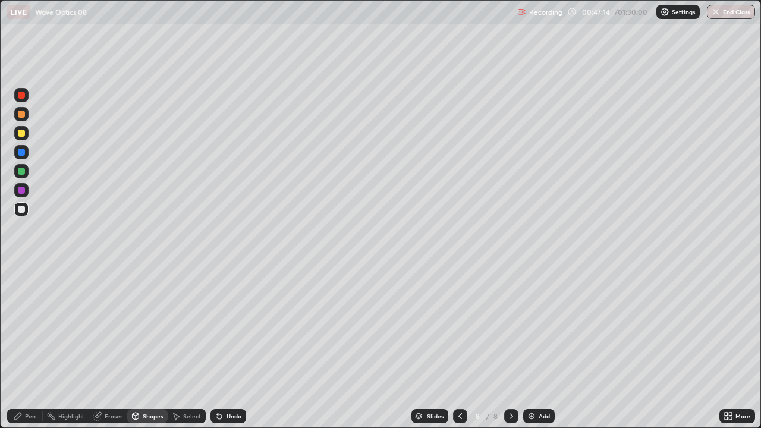
click at [23, 127] on div at bounding box center [21, 133] width 14 height 14
click at [20, 112] on div at bounding box center [21, 114] width 7 height 7
click at [32, 327] on div "Pen" at bounding box center [25, 416] width 36 height 14
click at [20, 209] on div at bounding box center [21, 209] width 7 height 7
click at [728, 327] on icon at bounding box center [729, 416] width 10 height 10
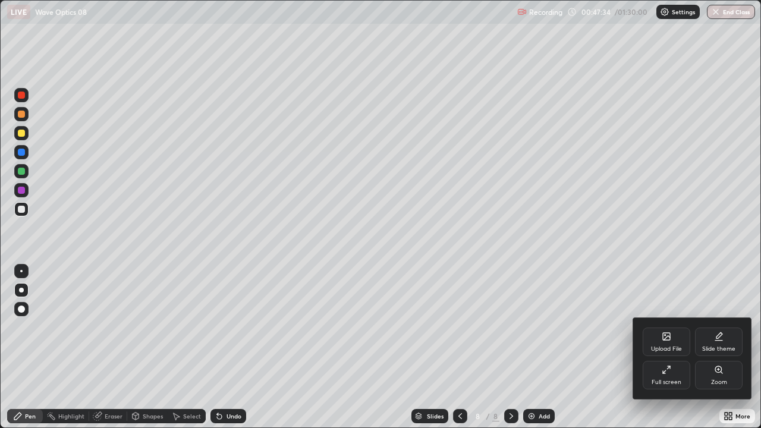
click at [671, 327] on icon at bounding box center [667, 370] width 10 height 10
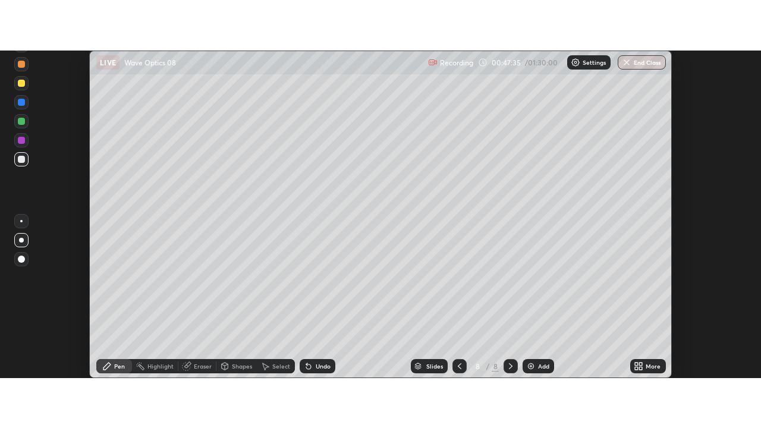
scroll to position [59122, 58689]
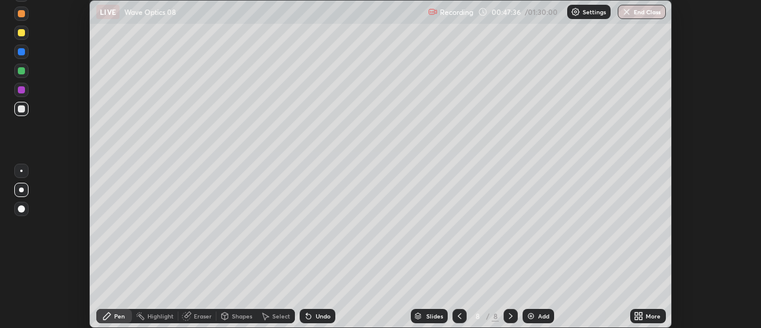
click at [638, 314] on icon at bounding box center [636, 313] width 3 height 3
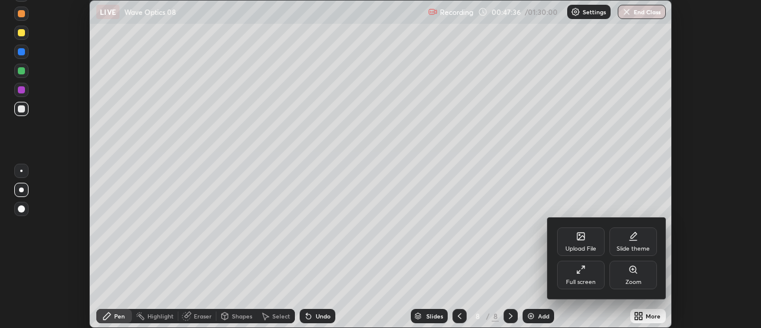
click at [585, 271] on icon at bounding box center [581, 270] width 10 height 10
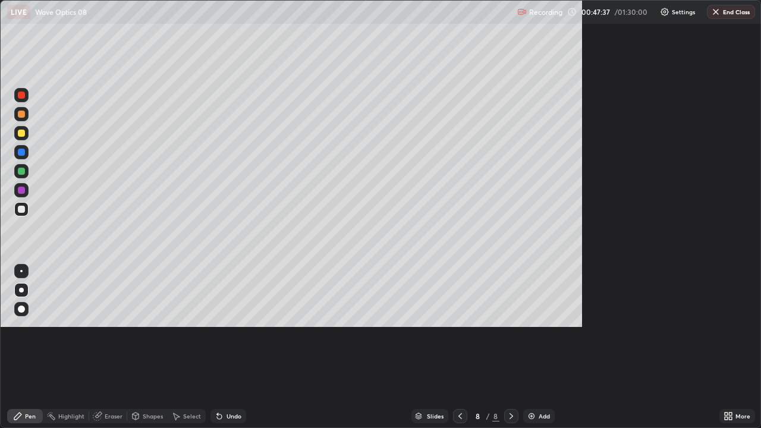
scroll to position [428, 761]
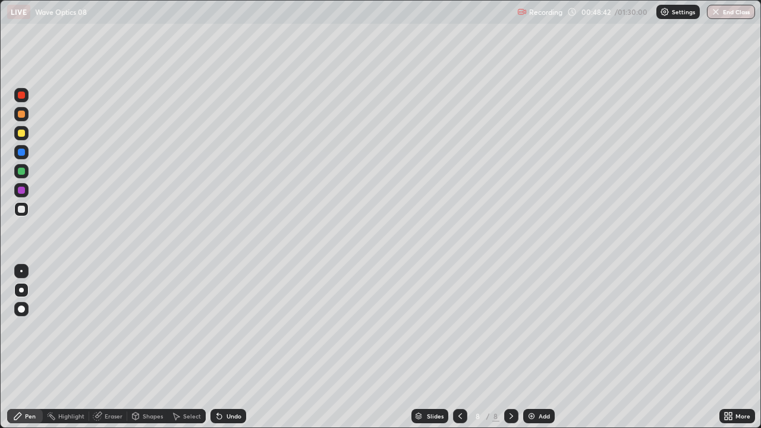
click at [150, 327] on div "Shapes" at bounding box center [147, 416] width 40 height 14
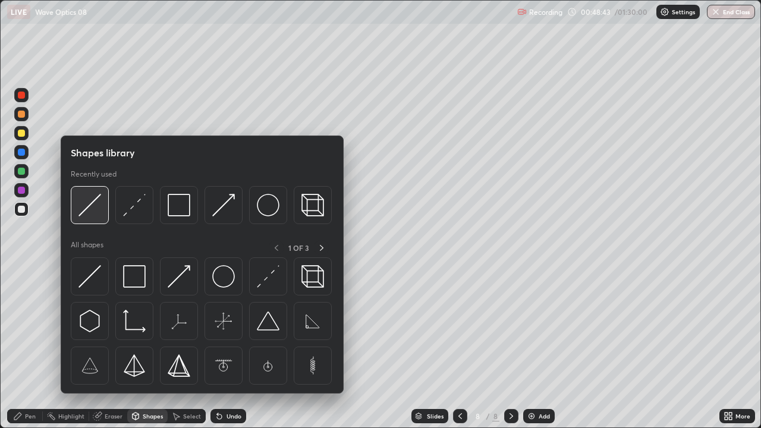
click at [91, 212] on img at bounding box center [89, 205] width 23 height 23
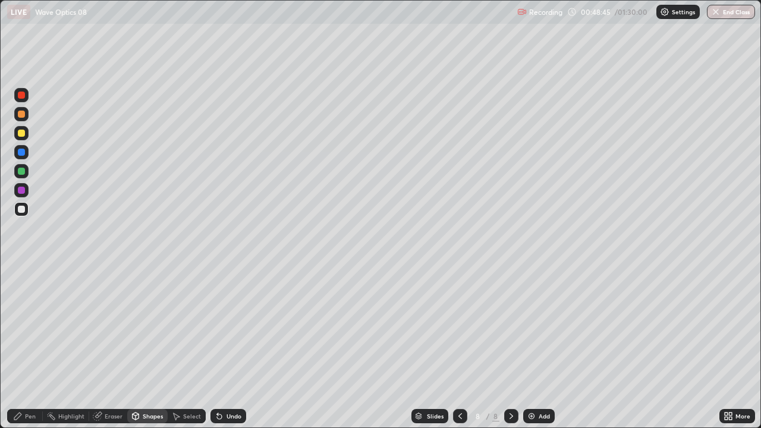
click at [18, 171] on div at bounding box center [21, 171] width 7 height 7
click at [20, 131] on div at bounding box center [21, 133] width 7 height 7
click at [32, 327] on div "Pen" at bounding box center [30, 416] width 11 height 6
click at [21, 207] on div at bounding box center [21, 209] width 7 height 7
click at [143, 327] on div "Shapes" at bounding box center [153, 416] width 20 height 6
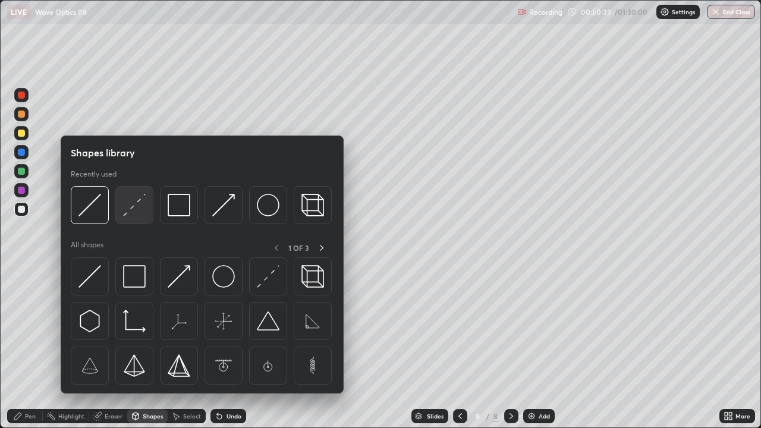
click at [131, 207] on img at bounding box center [134, 205] width 23 height 23
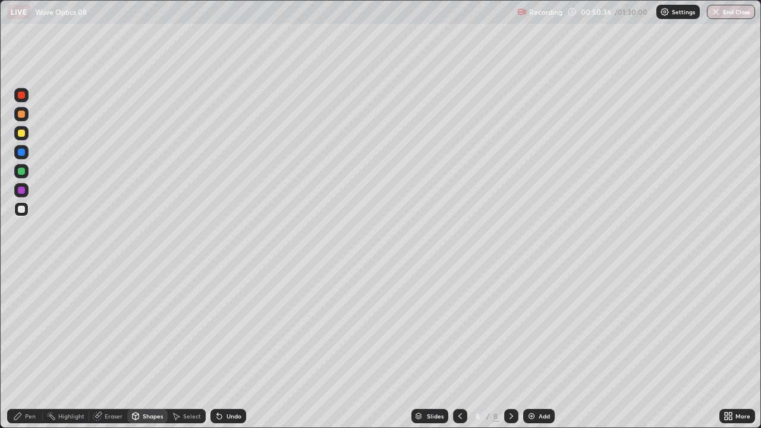
click at [146, 327] on div "Shapes" at bounding box center [147, 416] width 40 height 14
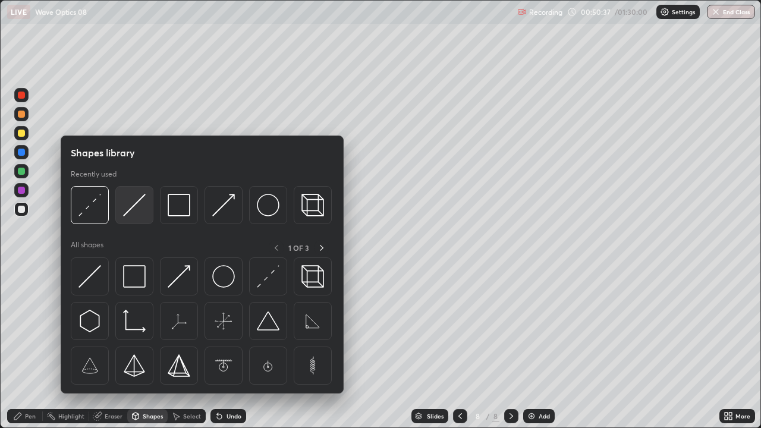
click at [146, 206] on div at bounding box center [134, 205] width 38 height 38
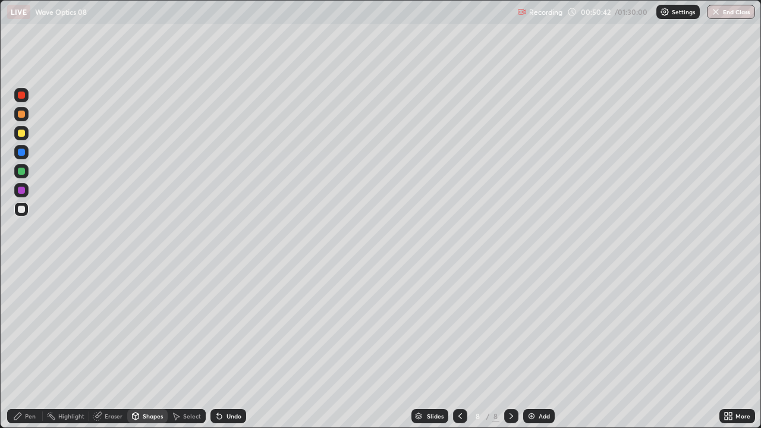
click at [36, 327] on div "Pen" at bounding box center [25, 416] width 36 height 14
click at [26, 215] on div at bounding box center [21, 209] width 14 height 14
click at [20, 153] on div at bounding box center [21, 152] width 7 height 7
click at [21, 134] on div at bounding box center [21, 133] width 7 height 7
click at [112, 327] on div "Eraser" at bounding box center [114, 416] width 18 height 6
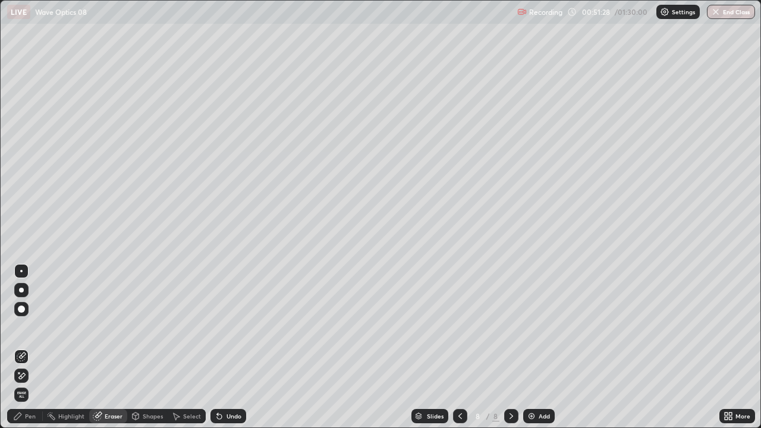
click at [33, 327] on div "Pen" at bounding box center [30, 416] width 11 height 6
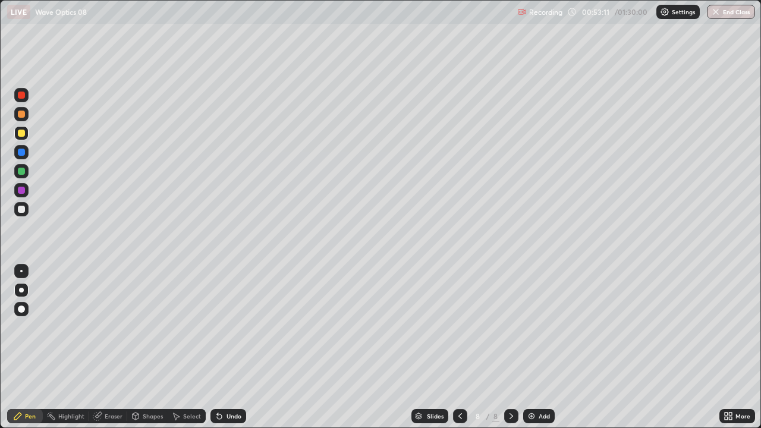
click at [509, 327] on icon at bounding box center [511, 416] width 4 height 6
click at [540, 327] on div "Add" at bounding box center [544, 416] width 11 height 6
click at [24, 210] on div at bounding box center [21, 209] width 7 height 7
click at [21, 133] on div at bounding box center [21, 133] width 7 height 7
click at [220, 327] on icon at bounding box center [220, 416] width 10 height 10
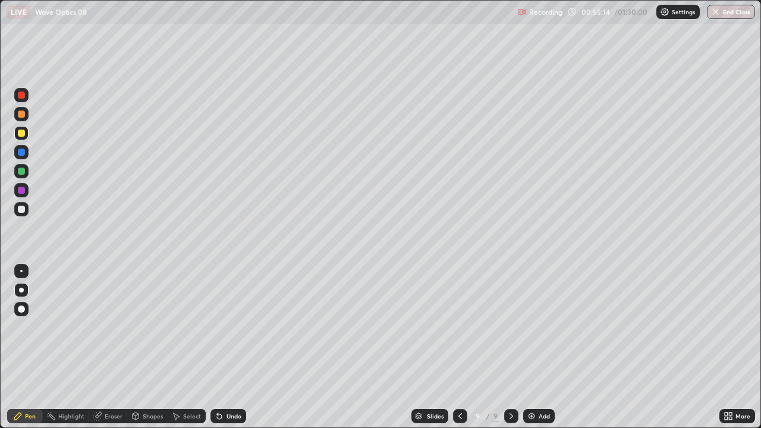
click at [220, 327] on icon at bounding box center [219, 416] width 5 height 5
click at [23, 151] on div at bounding box center [21, 152] width 7 height 7
click at [140, 327] on div "Shapes" at bounding box center [147, 416] width 40 height 14
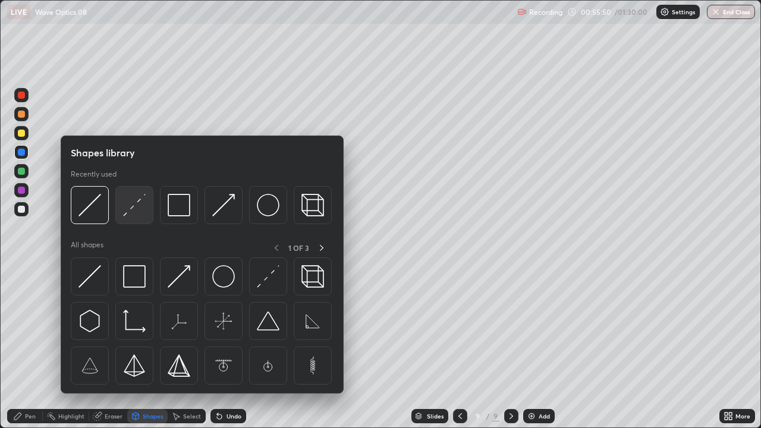
click at [125, 212] on img at bounding box center [134, 205] width 23 height 23
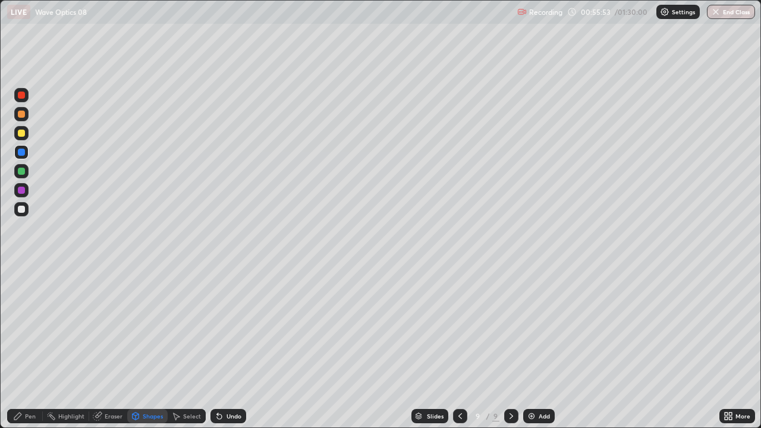
click at [29, 327] on div "Pen" at bounding box center [25, 416] width 36 height 14
click at [20, 209] on div at bounding box center [21, 209] width 7 height 7
click at [20, 133] on div at bounding box center [21, 133] width 7 height 7
click at [218, 327] on div "Undo" at bounding box center [228, 416] width 36 height 14
click at [217, 327] on icon at bounding box center [217, 413] width 1 height 1
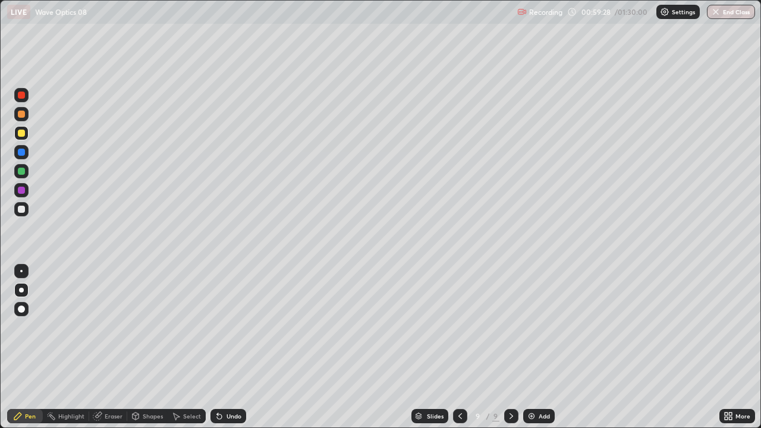
click at [220, 327] on icon at bounding box center [220, 416] width 10 height 10
click at [226, 327] on div "Undo" at bounding box center [228, 416] width 36 height 14
click at [225, 327] on div "Undo" at bounding box center [228, 416] width 36 height 14
click at [140, 327] on div "Shapes" at bounding box center [147, 416] width 40 height 14
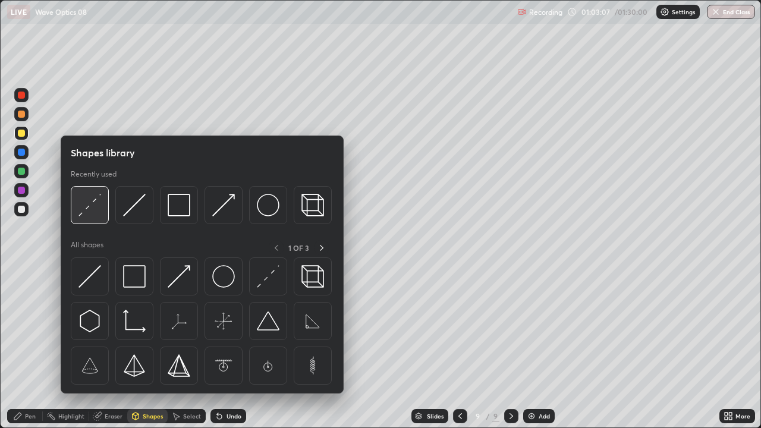
click at [84, 210] on img at bounding box center [89, 205] width 23 height 23
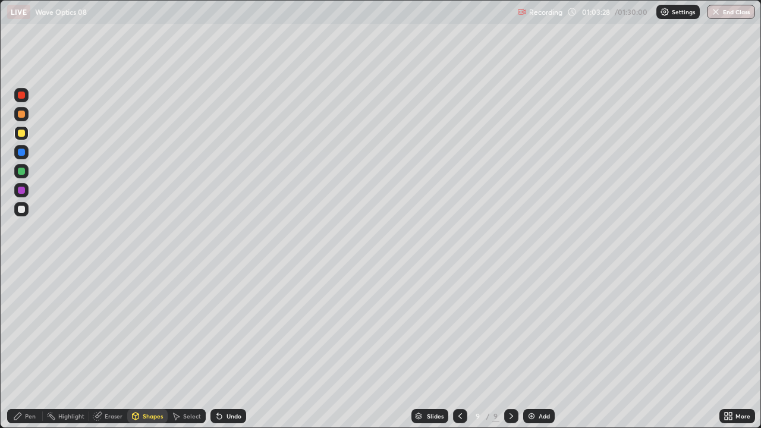
click at [24, 155] on div at bounding box center [21, 152] width 7 height 7
click at [32, 327] on div "Pen" at bounding box center [30, 416] width 11 height 6
click at [21, 210] on div at bounding box center [21, 209] width 7 height 7
click at [221, 327] on div "Undo" at bounding box center [228, 416] width 36 height 14
click at [223, 327] on div "Undo" at bounding box center [228, 416] width 36 height 14
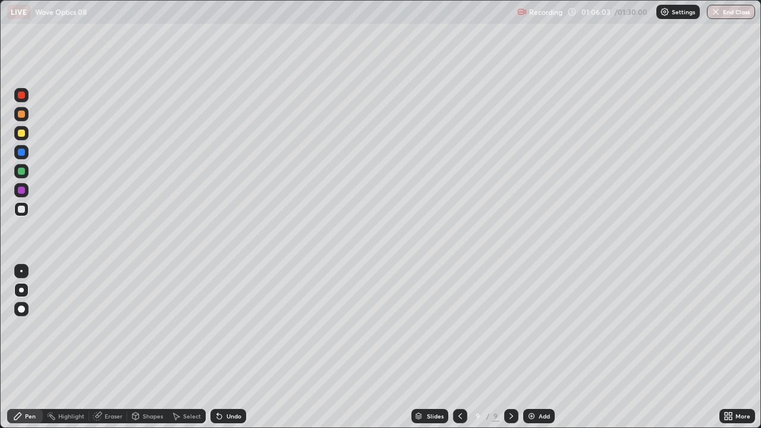
click at [227, 327] on div "Undo" at bounding box center [234, 416] width 15 height 6
click at [510, 327] on icon at bounding box center [512, 416] width 10 height 10
click at [512, 327] on div at bounding box center [511, 416] width 14 height 14
click at [533, 327] on img at bounding box center [532, 416] width 10 height 10
click at [23, 212] on div at bounding box center [21, 209] width 7 height 7
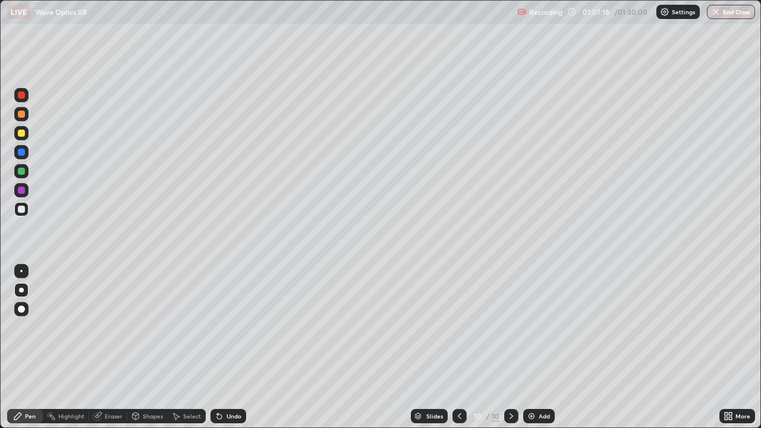
click at [155, 327] on div "Shapes" at bounding box center [153, 416] width 20 height 6
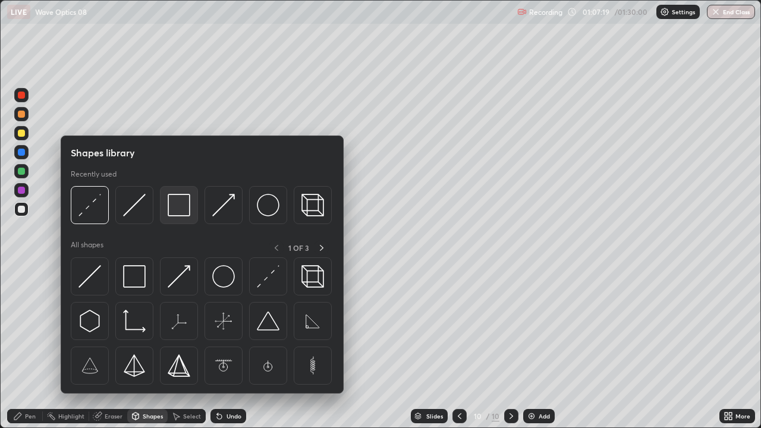
click at [180, 218] on div at bounding box center [179, 205] width 38 height 38
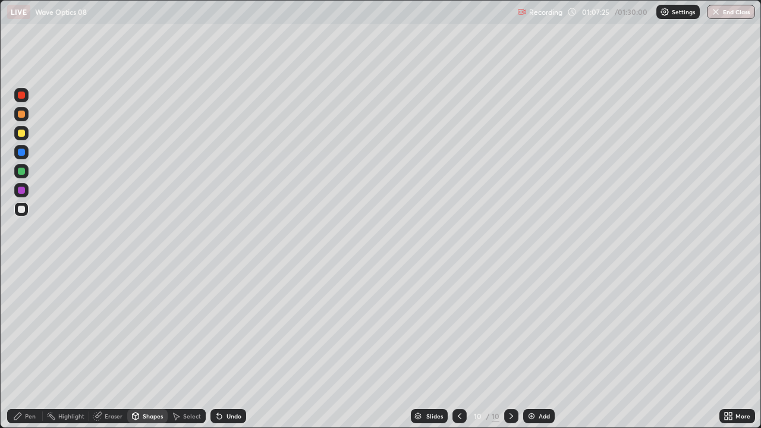
click at [29, 327] on div "Pen" at bounding box center [30, 416] width 11 height 6
click at [20, 133] on div at bounding box center [21, 133] width 7 height 7
click at [20, 210] on div at bounding box center [21, 209] width 7 height 7
click at [148, 327] on div "Shapes" at bounding box center [153, 416] width 20 height 6
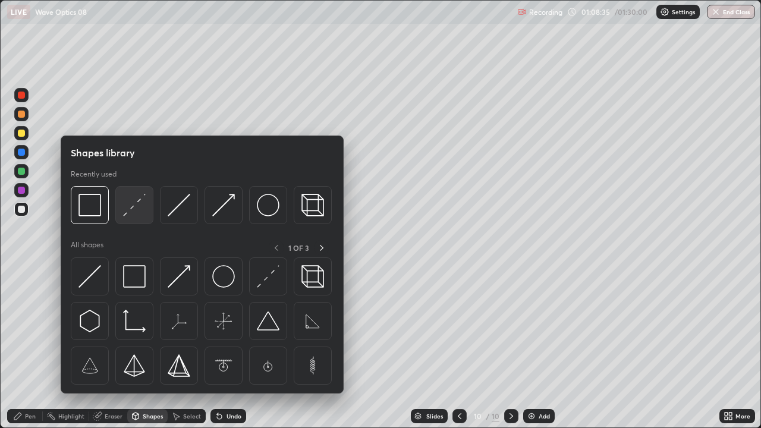
click at [133, 203] on img at bounding box center [134, 205] width 23 height 23
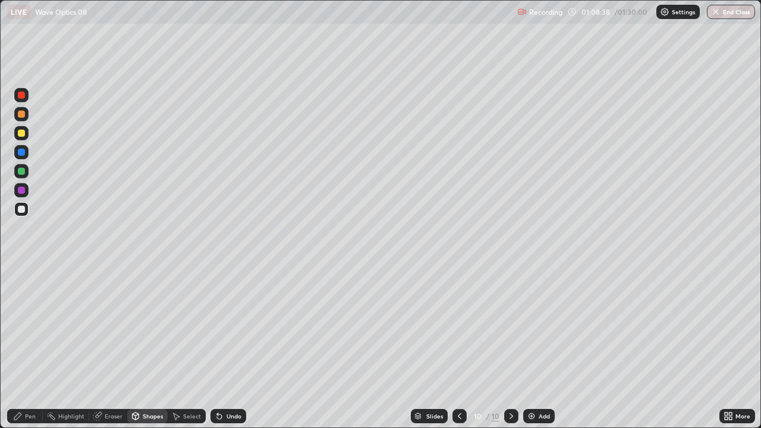
click at [27, 327] on div "Pen" at bounding box center [30, 416] width 11 height 6
click at [23, 153] on div at bounding box center [21, 152] width 7 height 7
click at [217, 327] on icon at bounding box center [217, 413] width 1 height 1
click at [145, 327] on div "Shapes" at bounding box center [153, 416] width 20 height 6
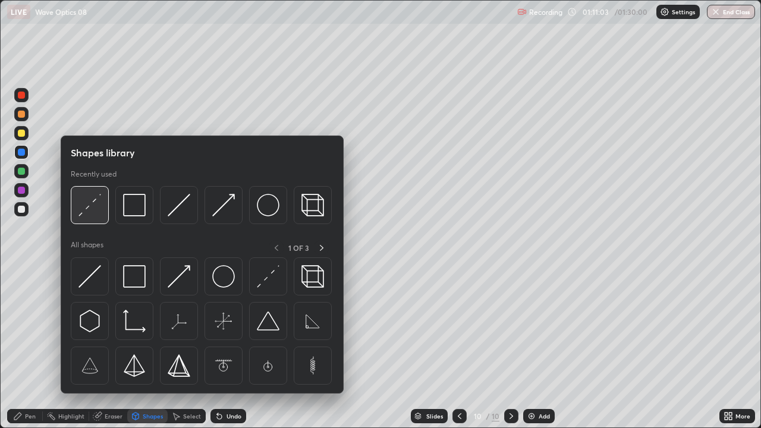
click at [87, 204] on img at bounding box center [89, 205] width 23 height 23
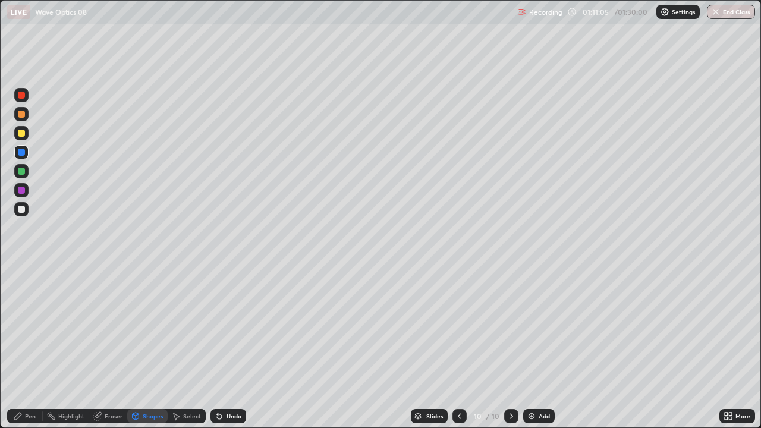
click at [21, 153] on div at bounding box center [21, 152] width 7 height 7
click at [35, 327] on div "Pen" at bounding box center [30, 416] width 11 height 6
click at [18, 209] on div at bounding box center [21, 209] width 7 height 7
click at [19, 135] on div at bounding box center [21, 133] width 7 height 7
click at [20, 210] on div at bounding box center [21, 209] width 7 height 7
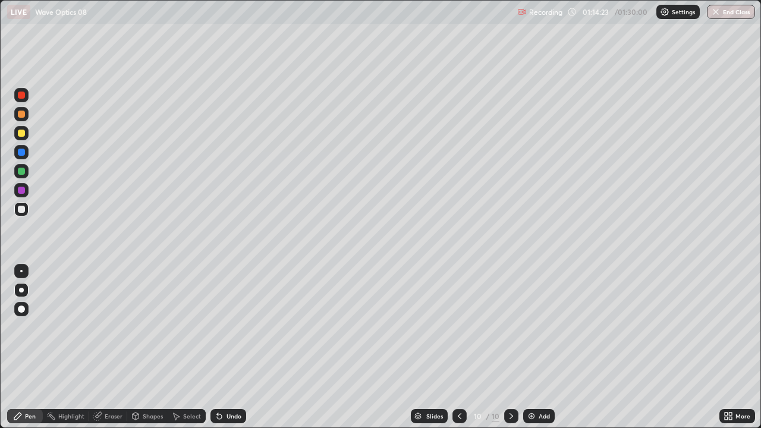
click at [158, 327] on div "Shapes" at bounding box center [153, 416] width 20 height 6
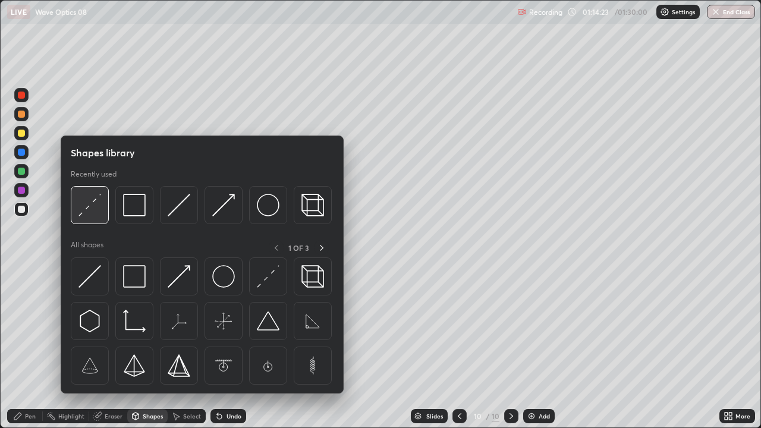
click at [91, 212] on img at bounding box center [89, 205] width 23 height 23
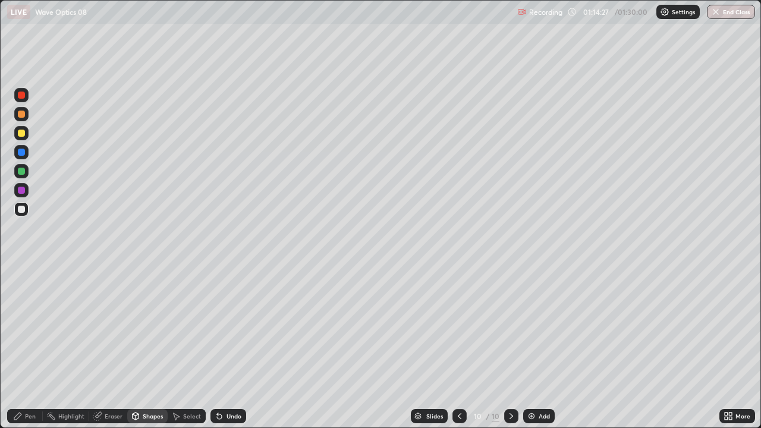
click at [155, 327] on div "Shapes" at bounding box center [153, 416] width 20 height 6
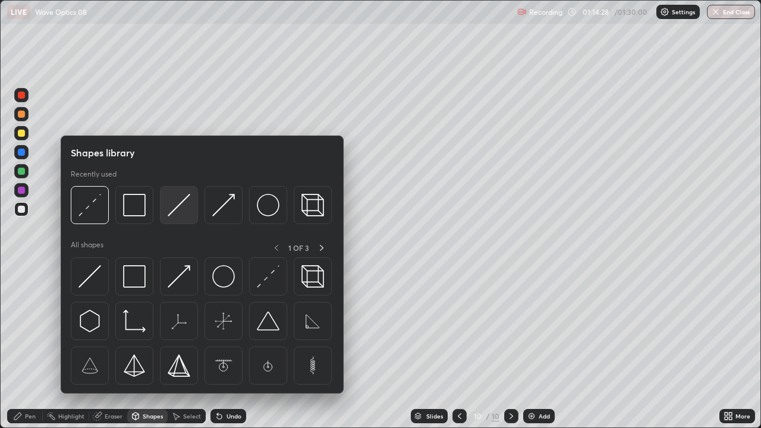
click at [182, 212] on img at bounding box center [179, 205] width 23 height 23
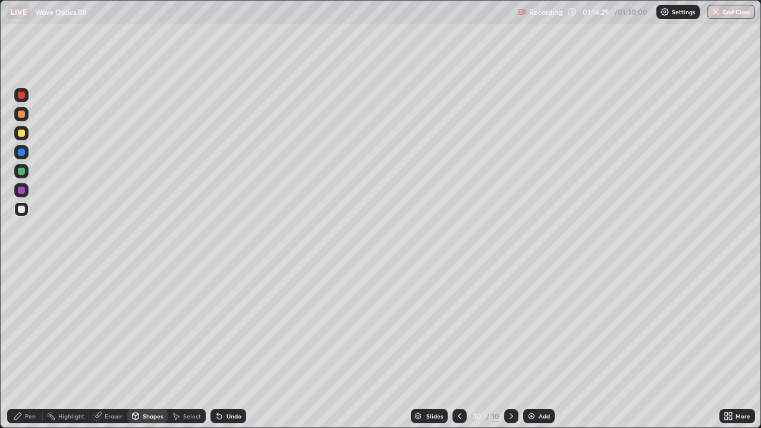
click at [153, 327] on div "Shapes" at bounding box center [153, 416] width 20 height 6
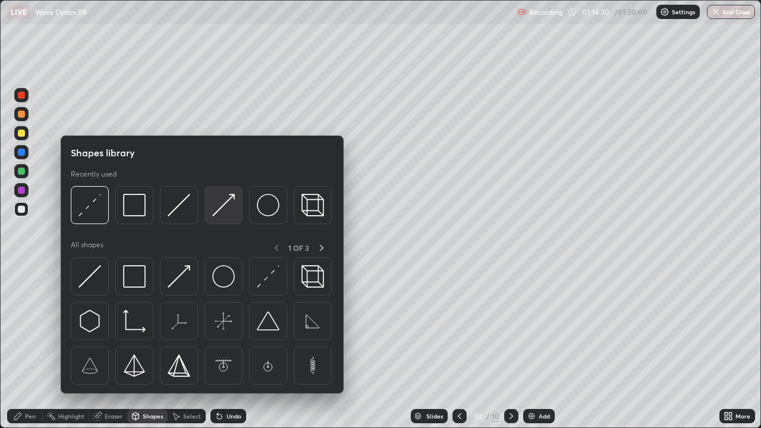
click at [221, 210] on img at bounding box center [223, 205] width 23 height 23
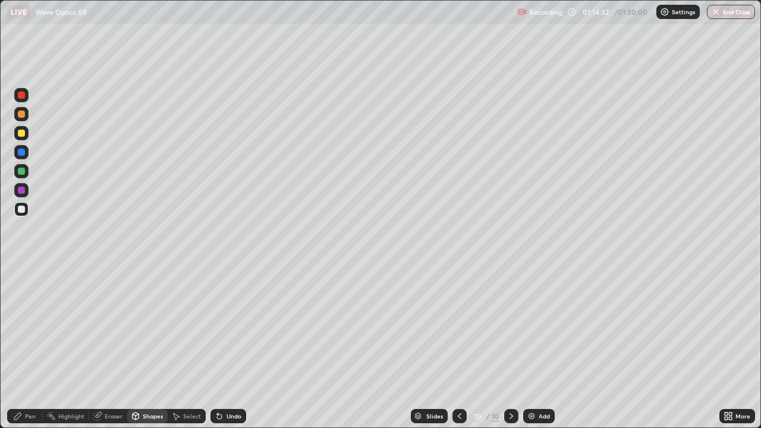
click at [224, 327] on div "Undo" at bounding box center [228, 416] width 36 height 14
click at [27, 327] on div "Pen" at bounding box center [30, 416] width 11 height 6
click at [23, 212] on div at bounding box center [21, 209] width 7 height 7
click at [23, 153] on div at bounding box center [21, 152] width 7 height 7
click at [20, 149] on div at bounding box center [21, 152] width 7 height 7
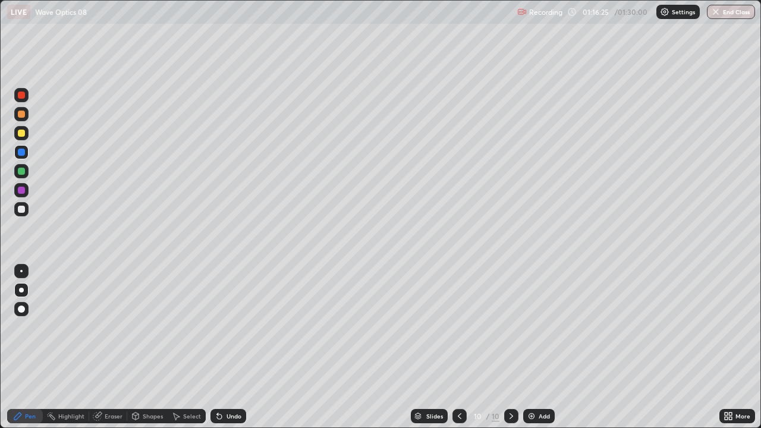
click at [16, 132] on div at bounding box center [21, 133] width 14 height 14
click at [510, 327] on icon at bounding box center [512, 416] width 10 height 10
click at [539, 327] on div "Add" at bounding box center [544, 416] width 11 height 6
click at [24, 212] on div at bounding box center [21, 209] width 7 height 7
click at [152, 327] on div "Shapes" at bounding box center [153, 416] width 20 height 6
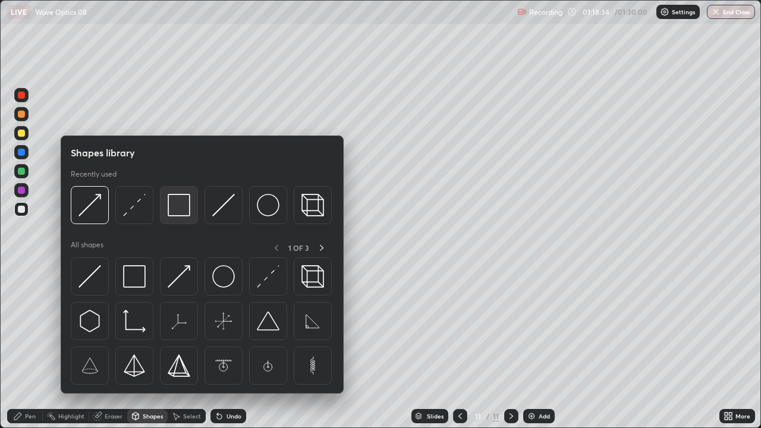
click at [176, 216] on img at bounding box center [179, 205] width 23 height 23
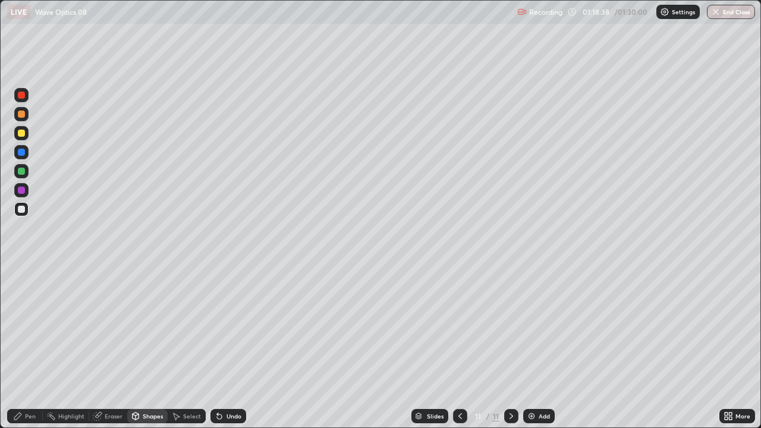
click at [21, 133] on div at bounding box center [21, 133] width 7 height 7
click at [23, 211] on div at bounding box center [21, 209] width 7 height 7
click at [227, 327] on div "Undo" at bounding box center [234, 416] width 15 height 6
click at [34, 327] on div "Pen" at bounding box center [30, 416] width 11 height 6
click at [222, 327] on div "Undo" at bounding box center [228, 416] width 36 height 14
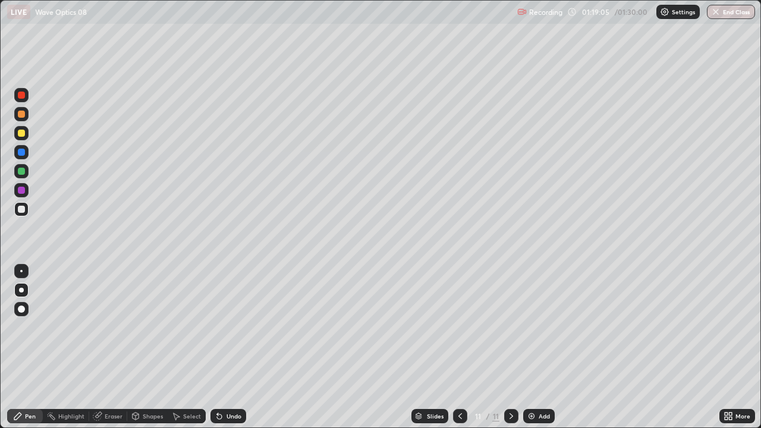
click at [148, 327] on div "Shapes" at bounding box center [147, 416] width 40 height 14
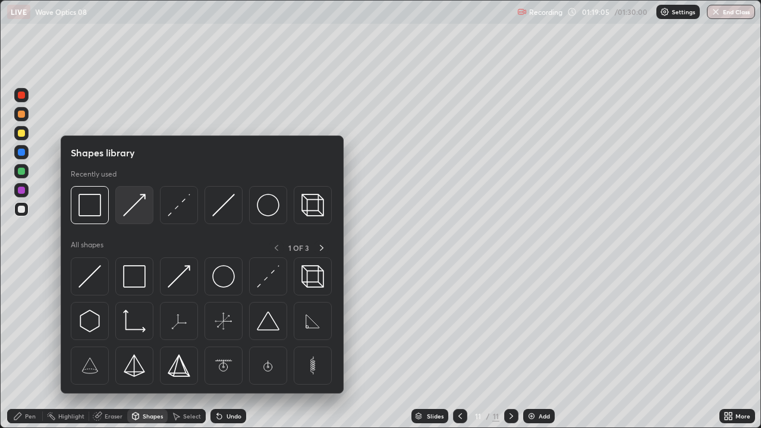
click at [126, 207] on img at bounding box center [134, 205] width 23 height 23
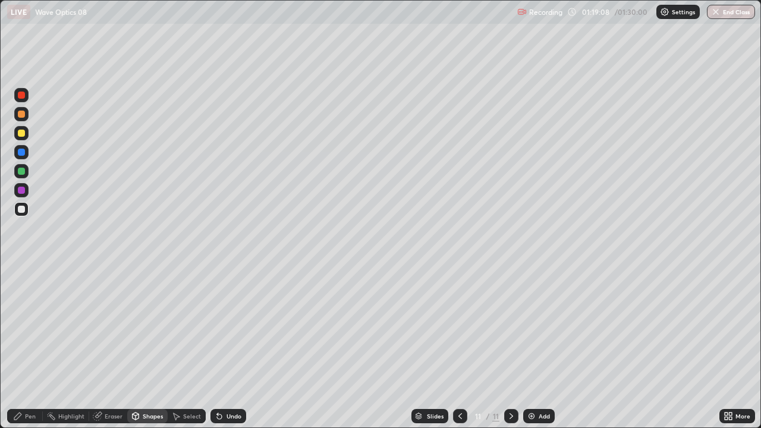
click at [27, 327] on div "Pen" at bounding box center [30, 416] width 11 height 6
click at [718, 15] on img "button" at bounding box center [716, 12] width 10 height 10
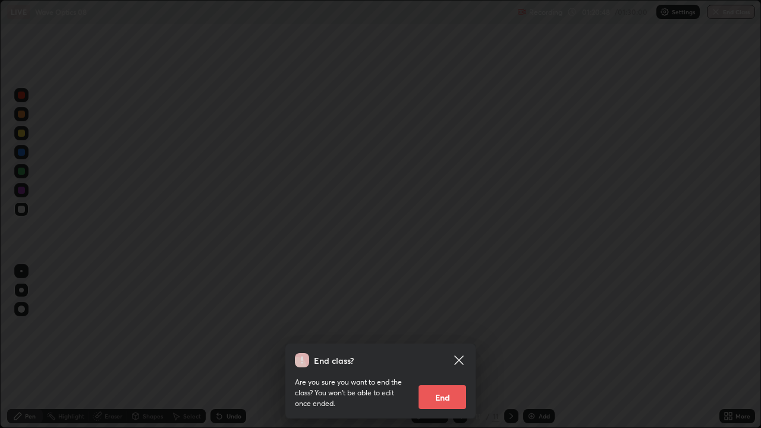
click at [451, 327] on button "End" at bounding box center [443, 397] width 48 height 24
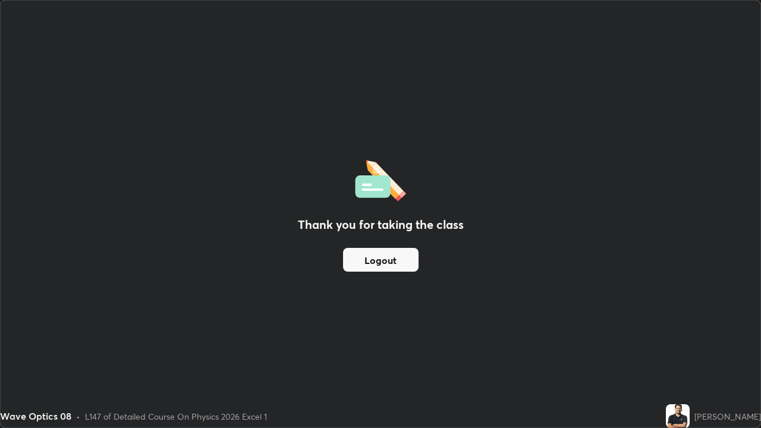
click at [405, 265] on button "Logout" at bounding box center [381, 260] width 76 height 24
click at [407, 262] on button "Logout" at bounding box center [381, 260] width 76 height 24
